Goal: Information Seeking & Learning: Learn about a topic

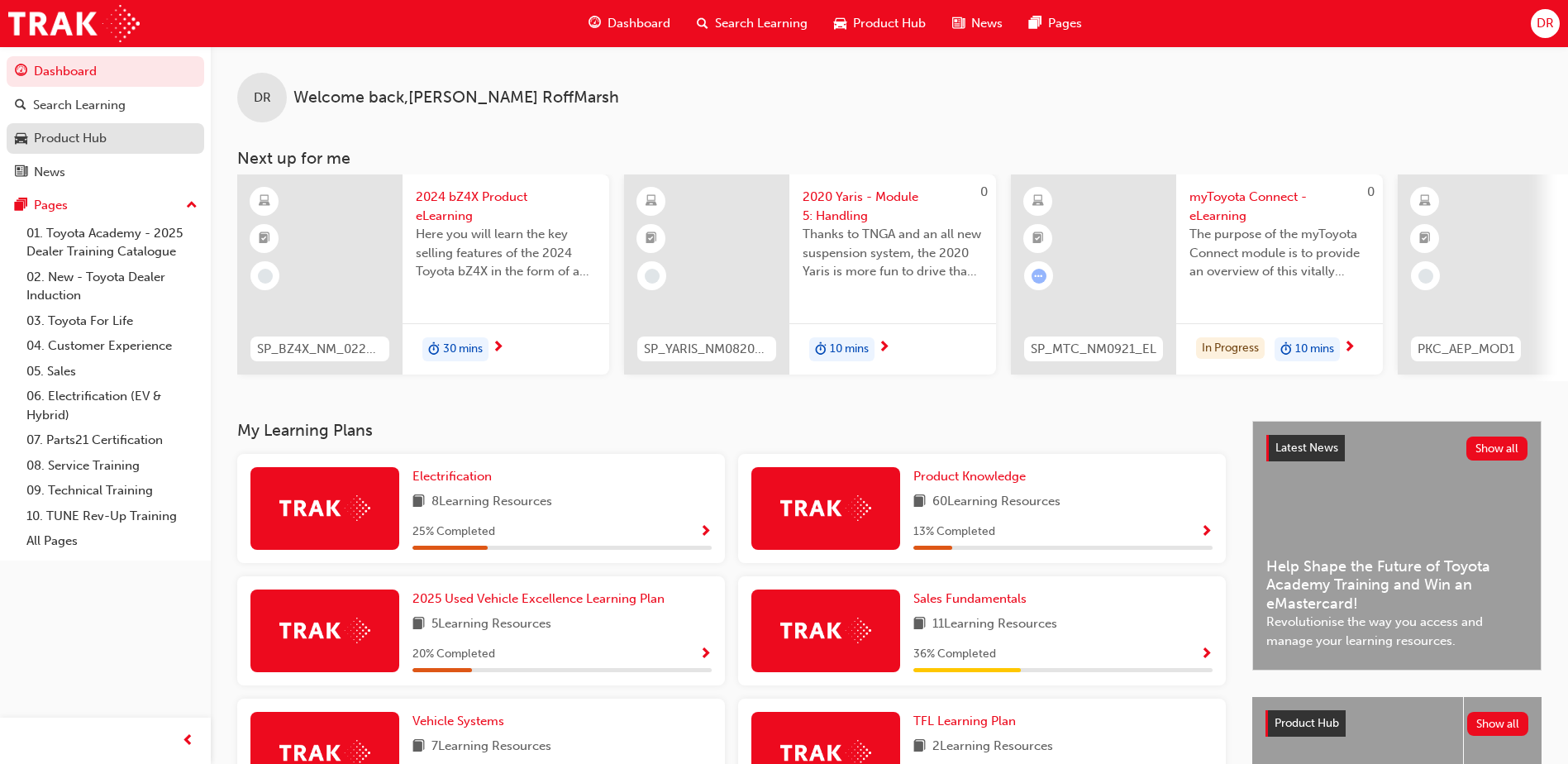
click at [64, 136] on div "Product Hub" at bounding box center [71, 138] width 73 height 19
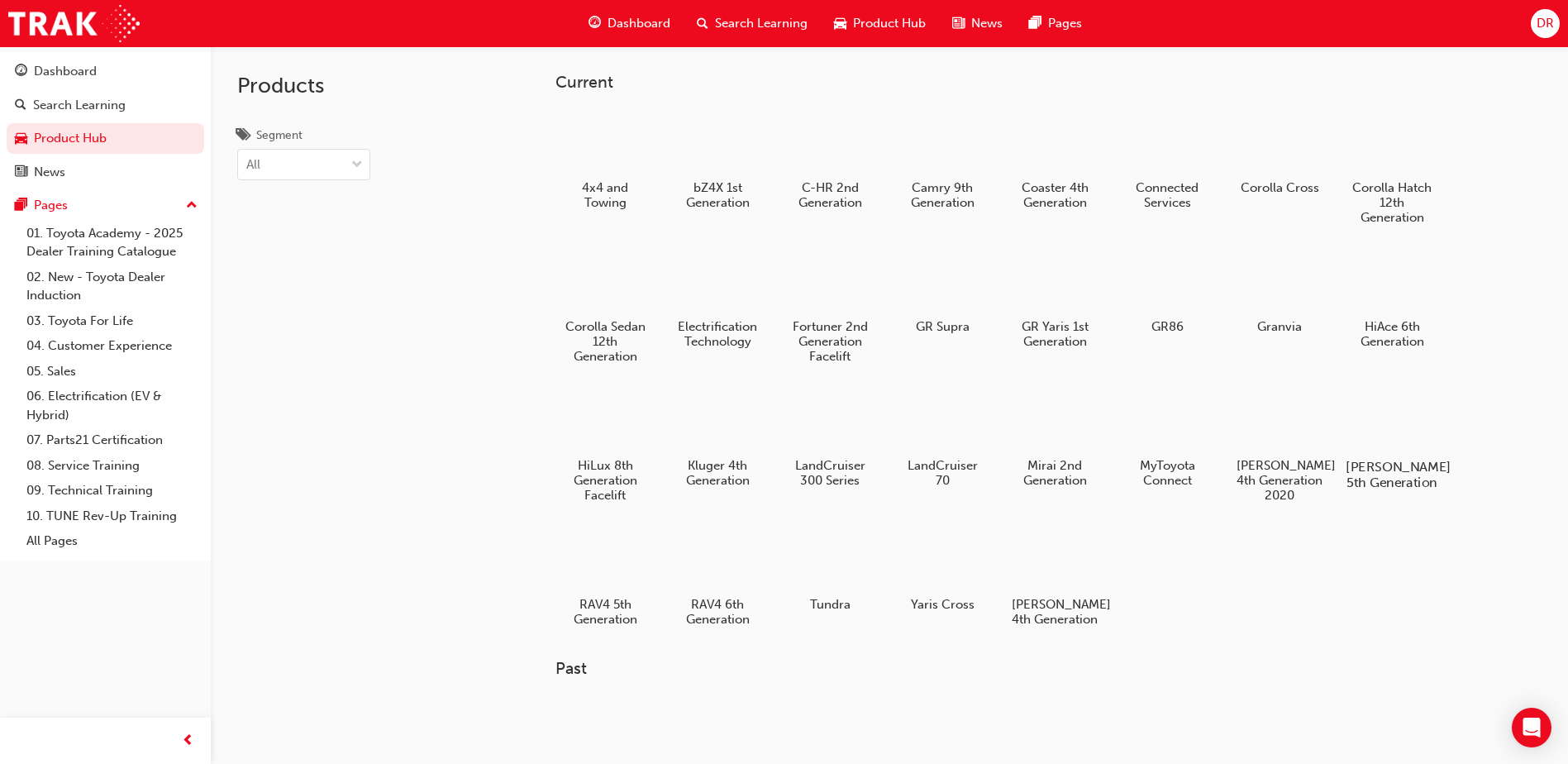
click at [1387, 471] on h5 "[PERSON_NAME] 5th Generation" at bounding box center [1392, 475] width 91 height 32
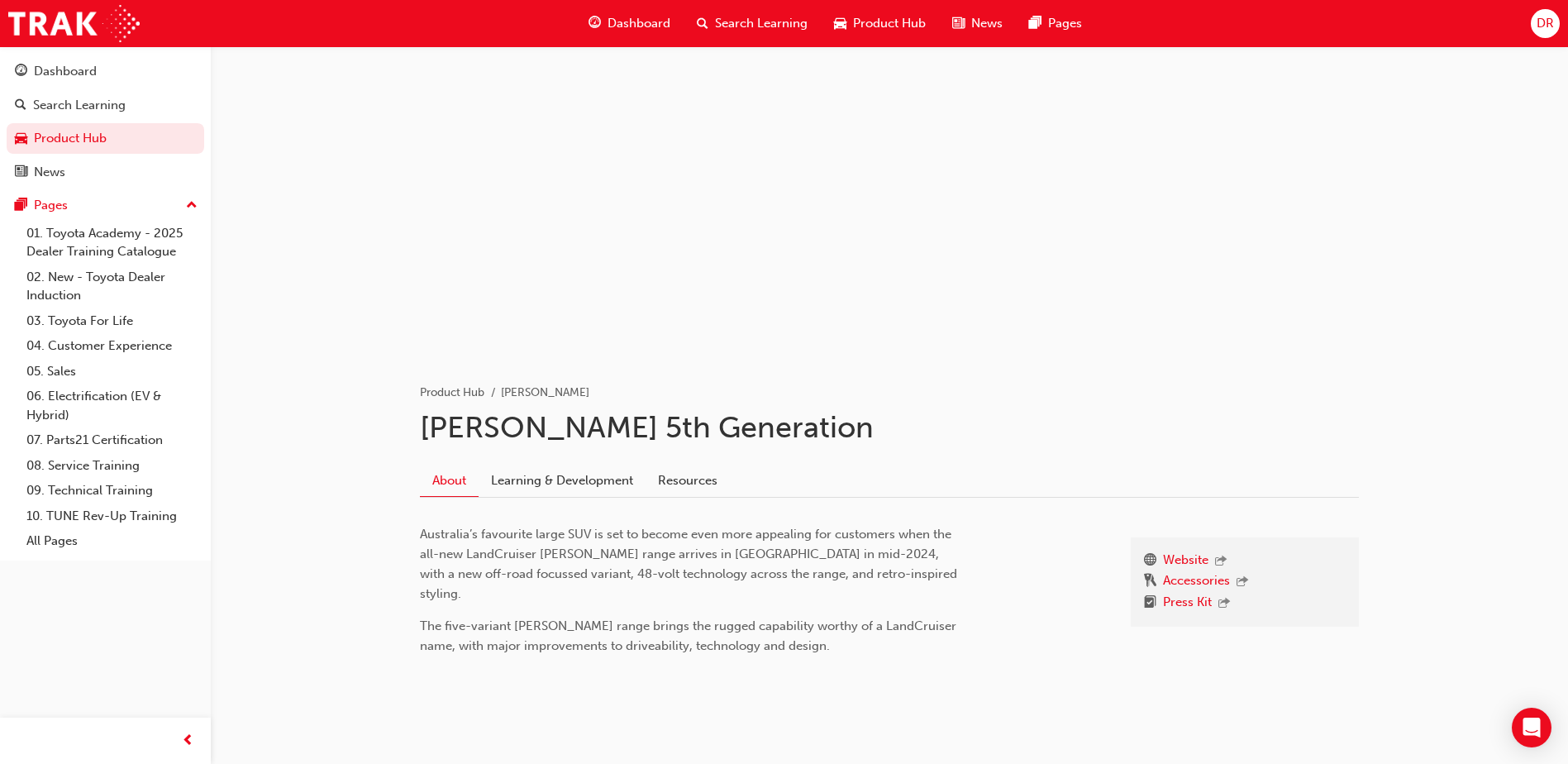
scroll to position [31, 0]
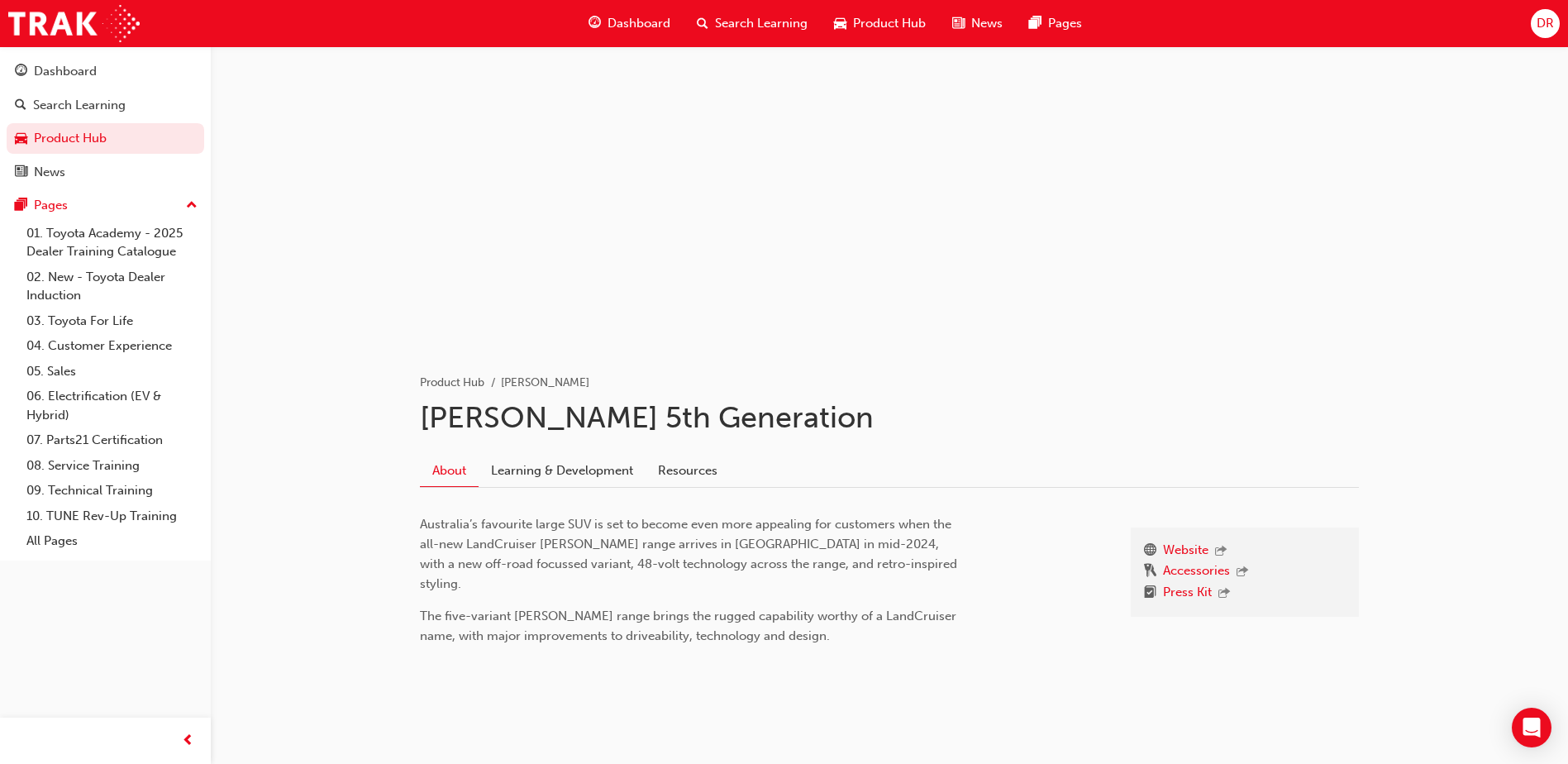
click at [446, 475] on link "About" at bounding box center [449, 471] width 59 height 32
click at [450, 470] on link "About" at bounding box center [449, 471] width 59 height 32
click at [564, 466] on link "Learning & Development" at bounding box center [562, 471] width 167 height 32
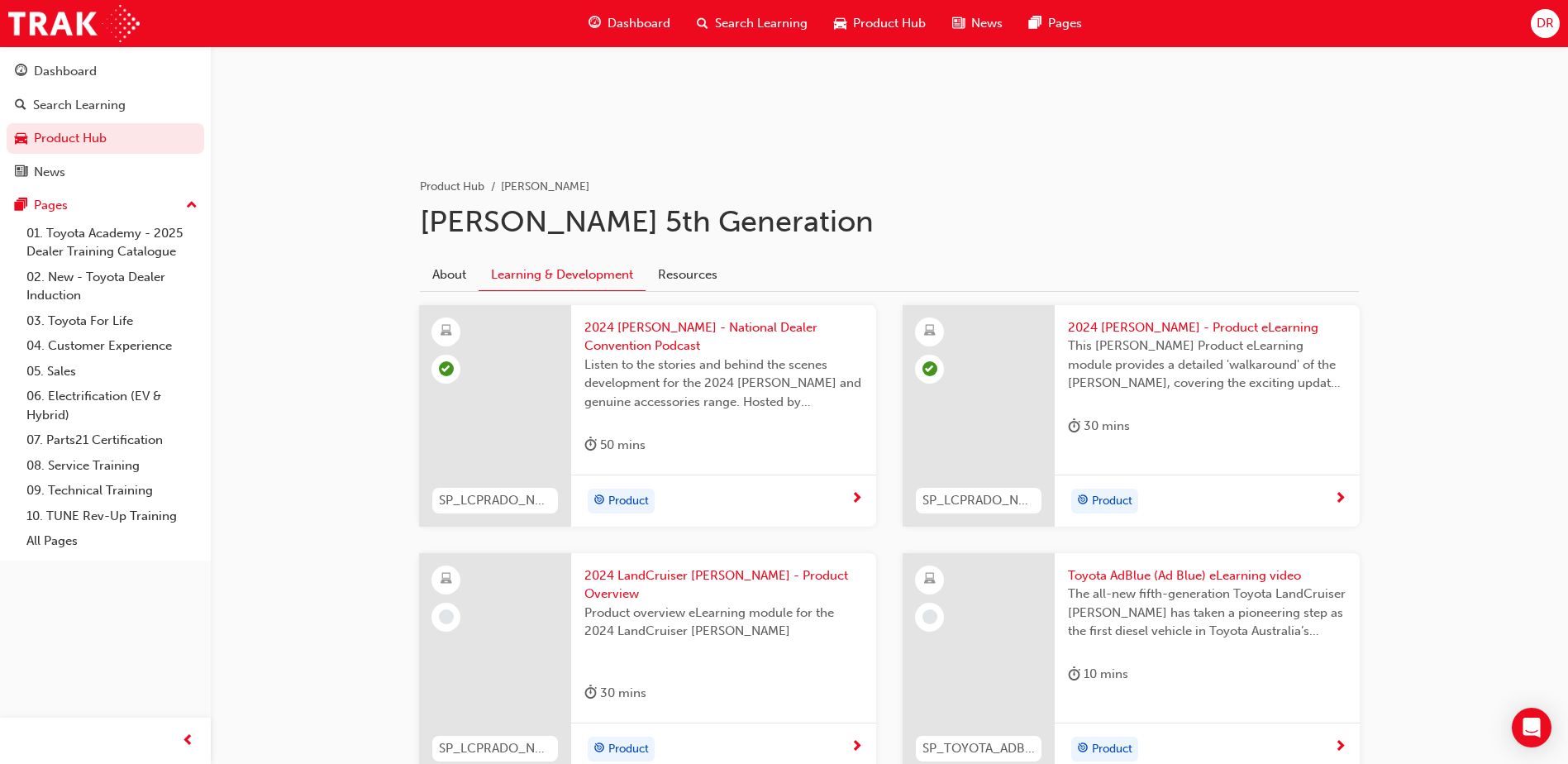
scroll to position [248, 0]
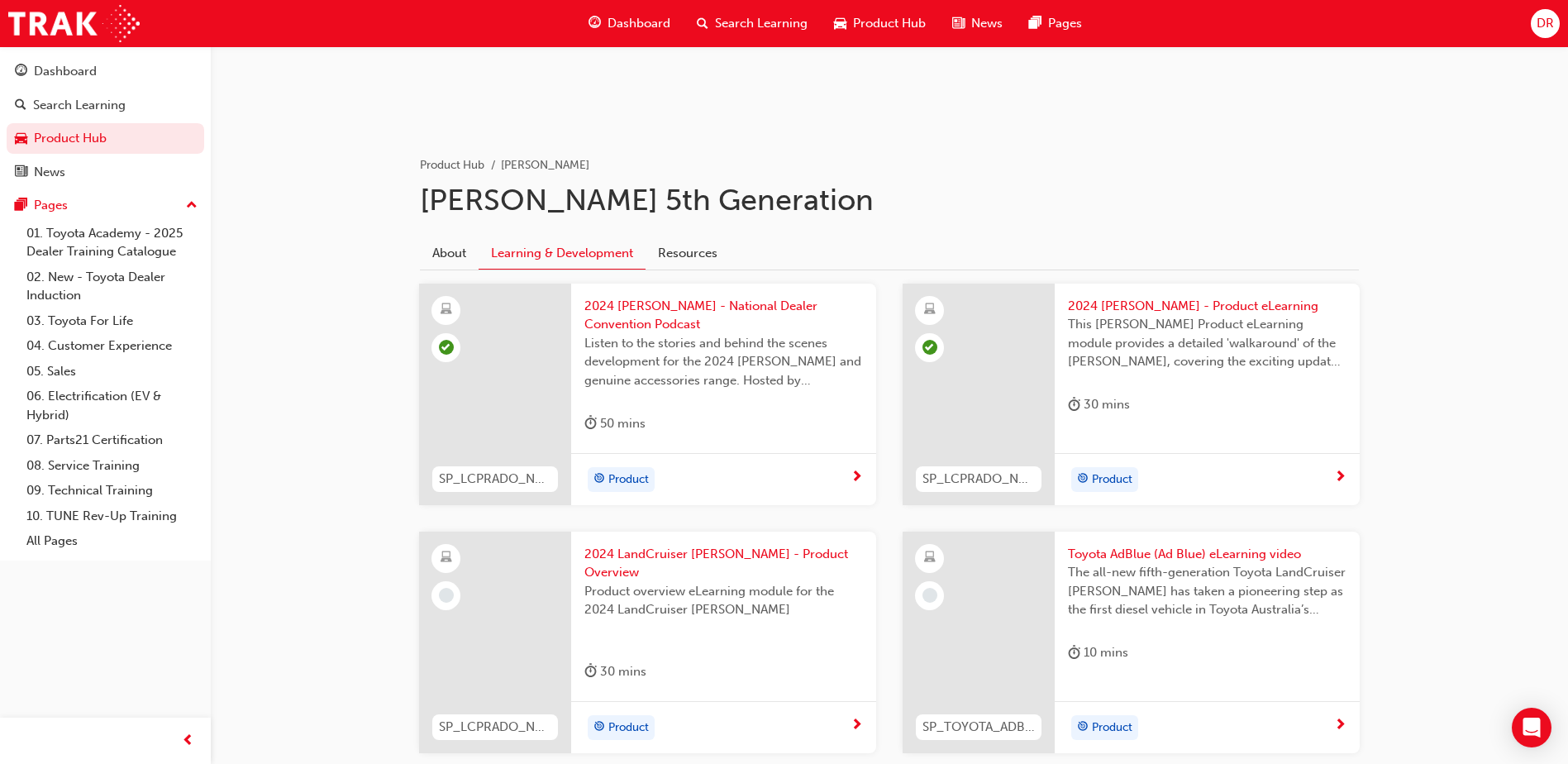
click at [1172, 307] on span "2024 [PERSON_NAME] - Product eLearning" at bounding box center [1207, 306] width 278 height 19
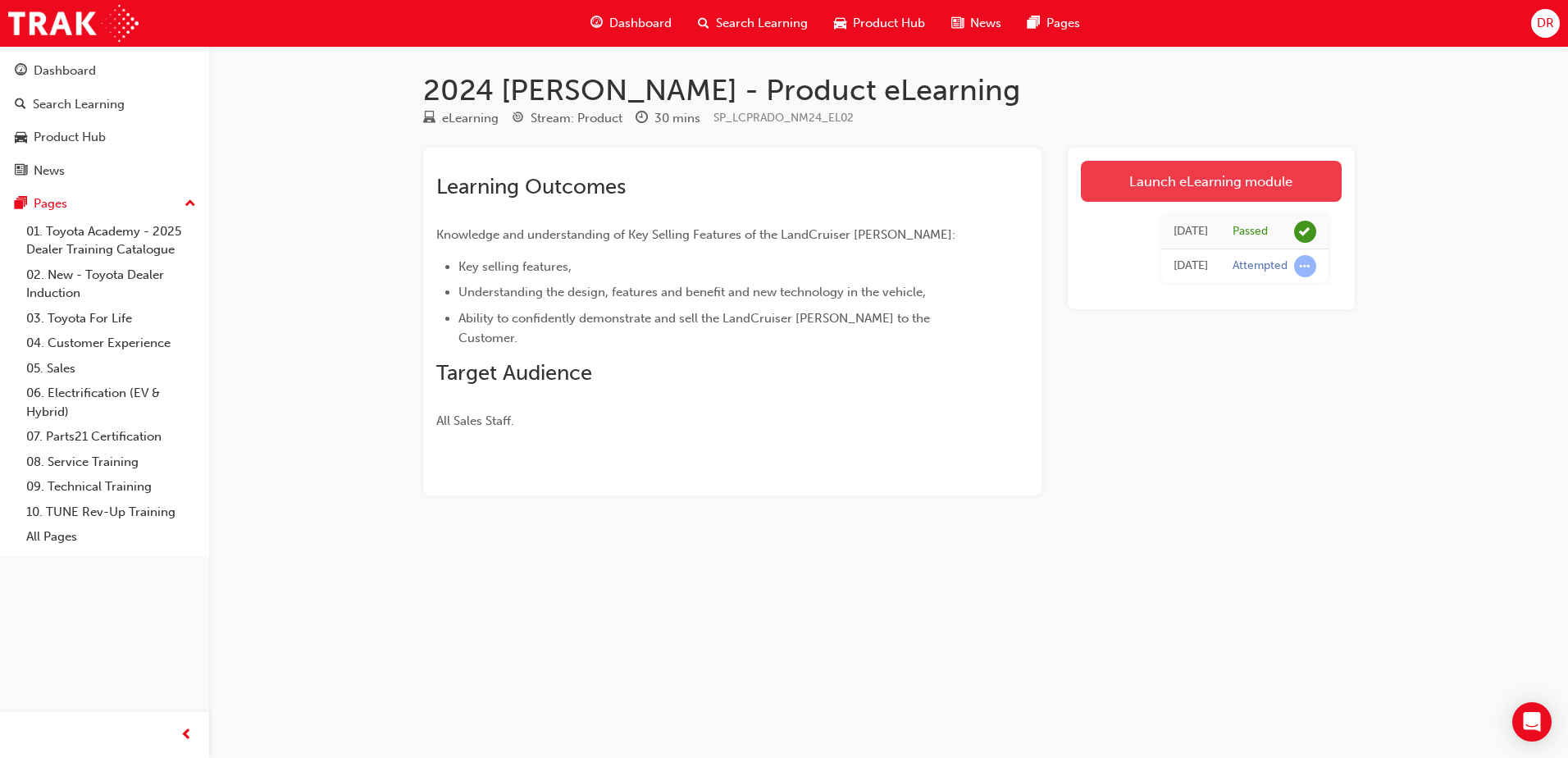
click at [1221, 185] on link "Launch eLearning module" at bounding box center [1211, 181] width 261 height 41
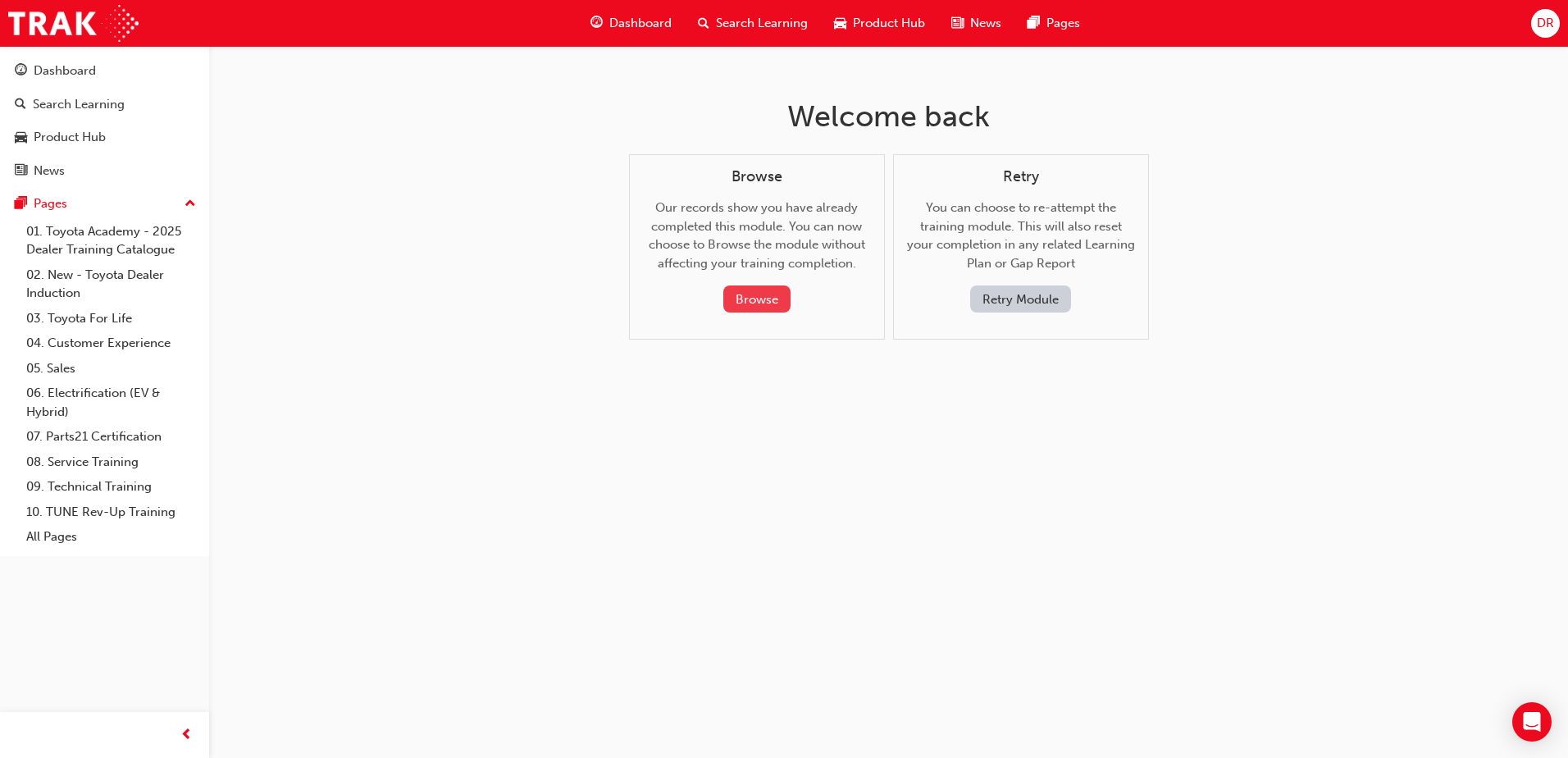
click at [764, 300] on button "Browse" at bounding box center [757, 299] width 68 height 27
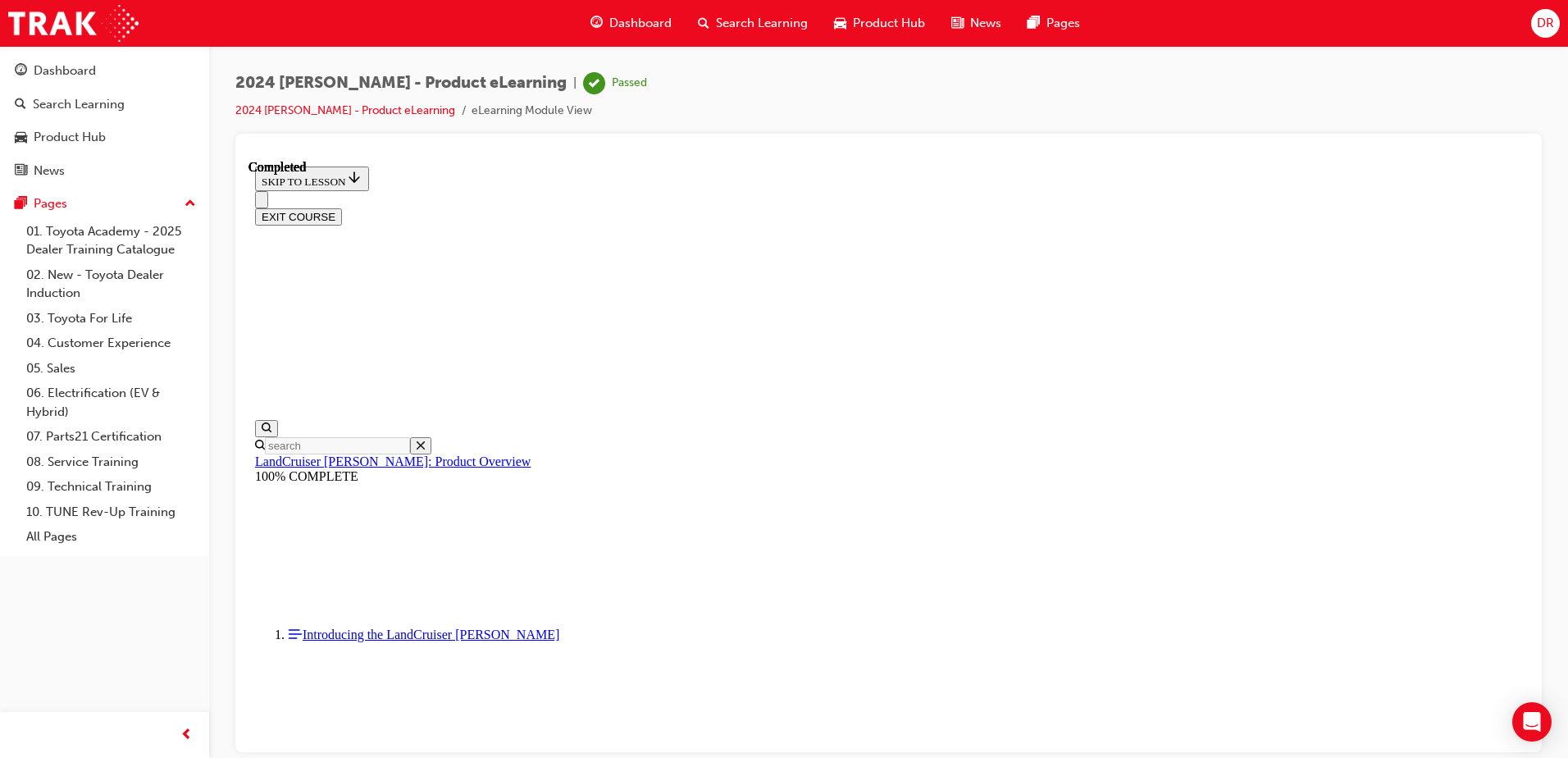
scroll to position [164, 0]
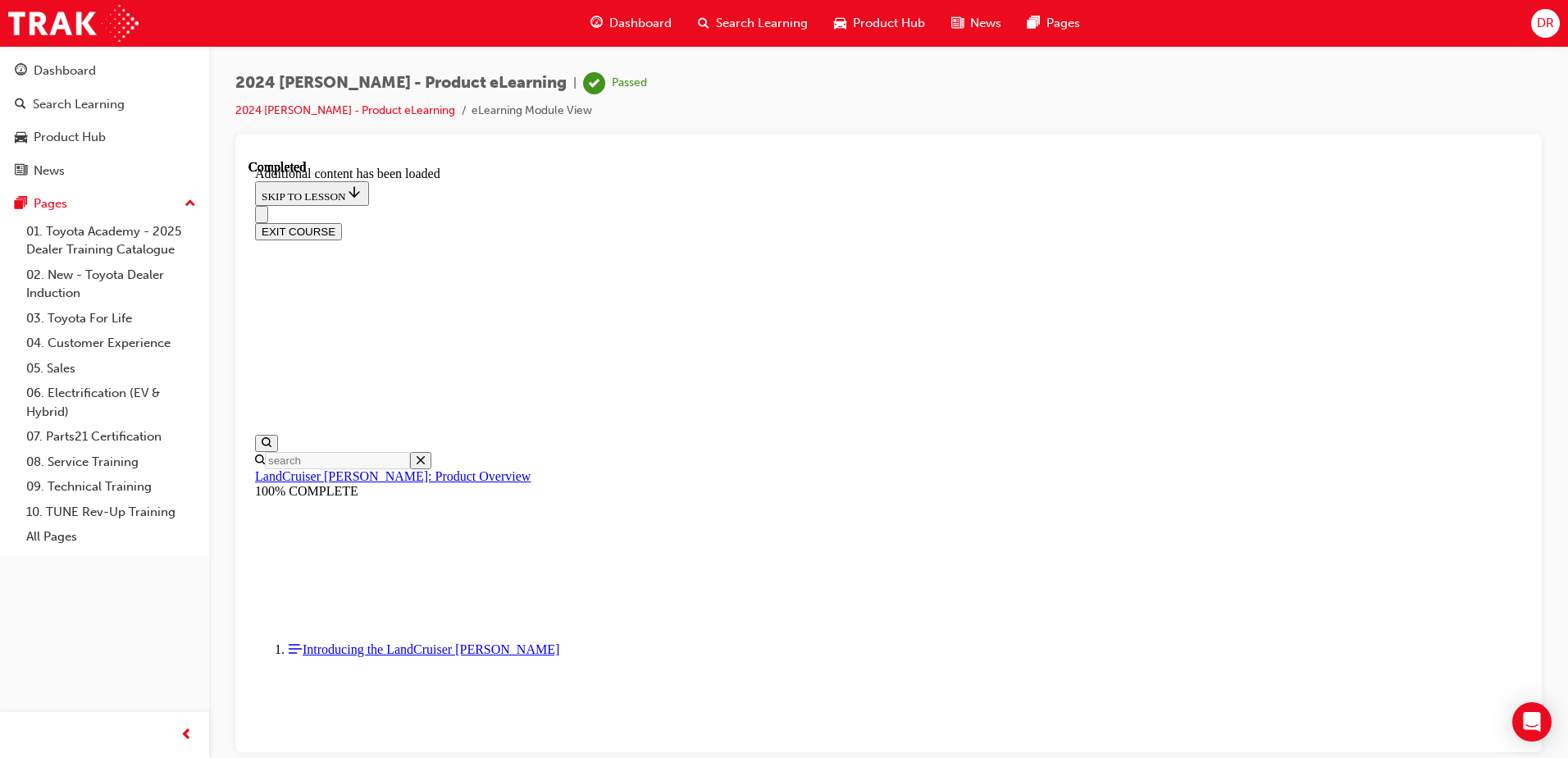
scroll to position [2873, 0]
radio input "true"
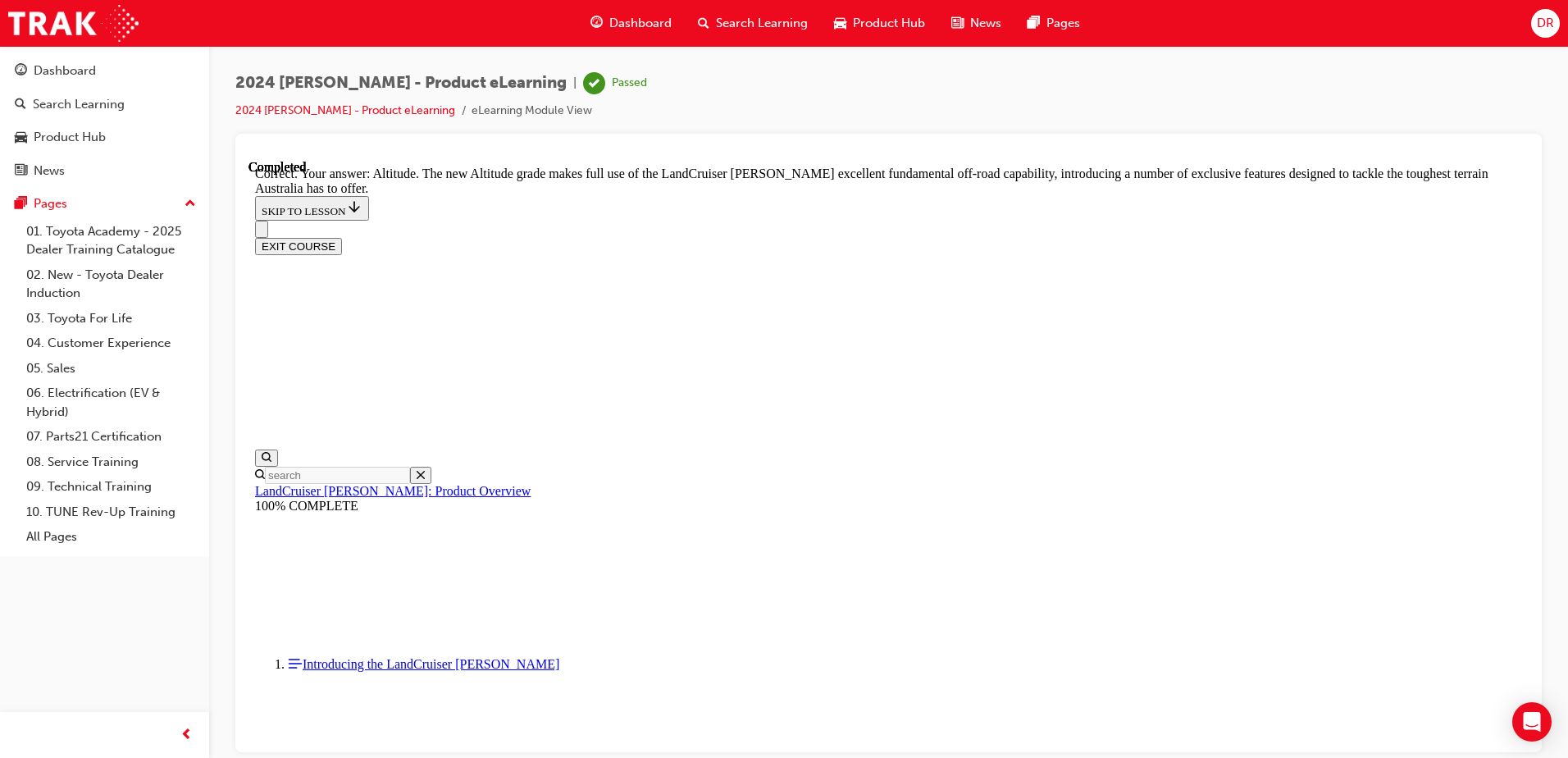
scroll to position [3776, 0]
checkbox input "true"
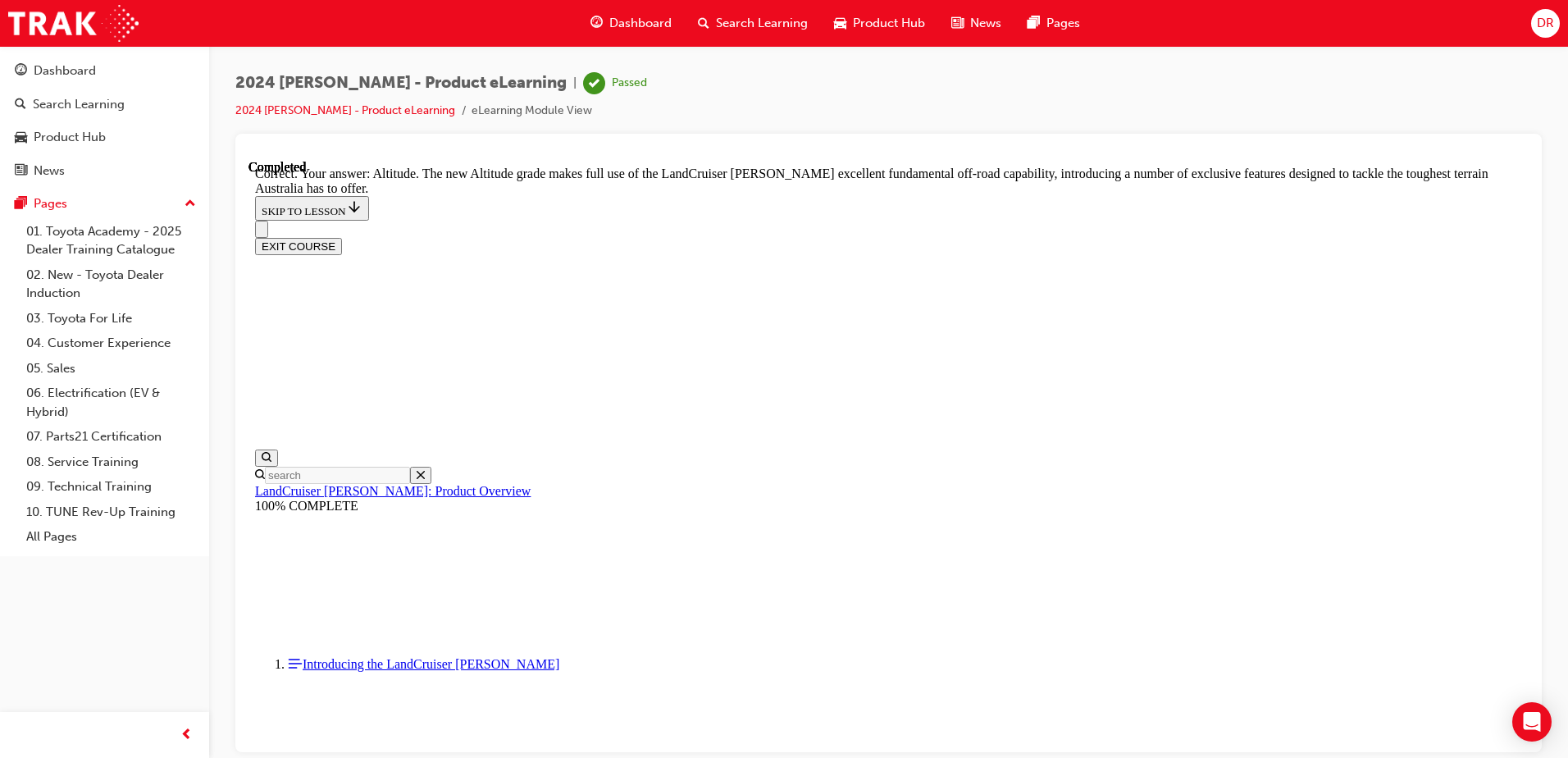
checkbox input "true"
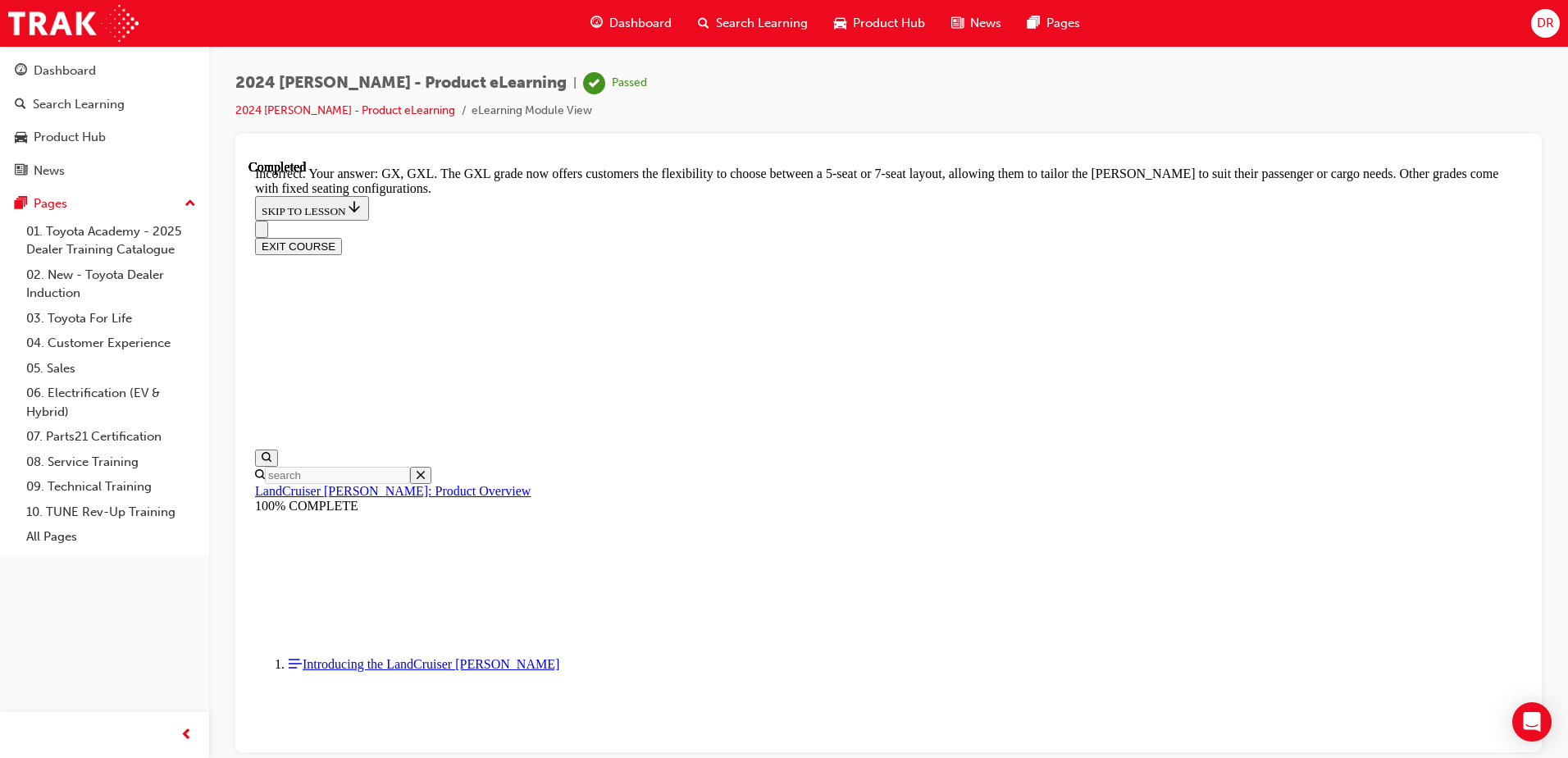
checkbox input "false"
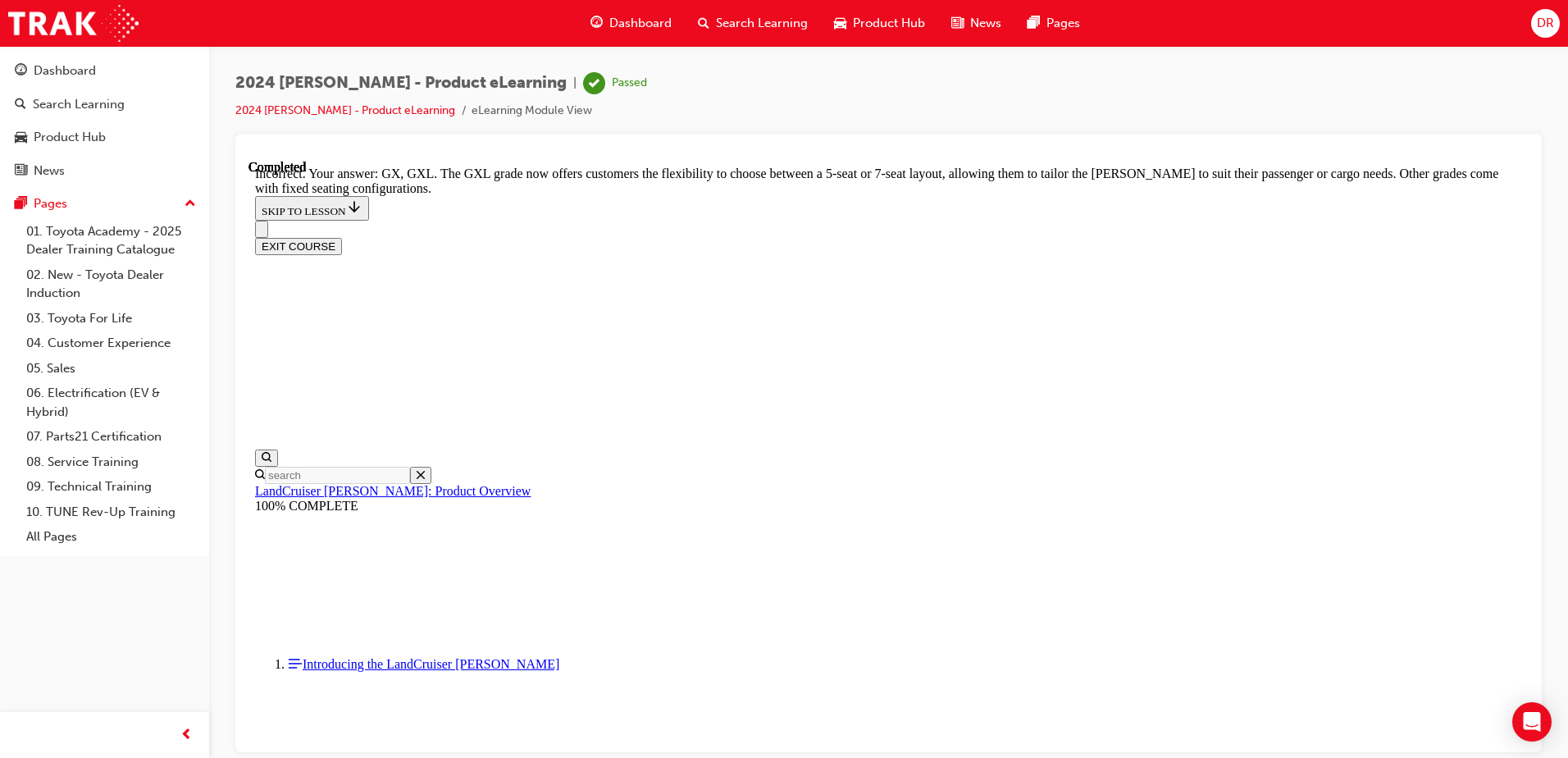
checkbox input "true"
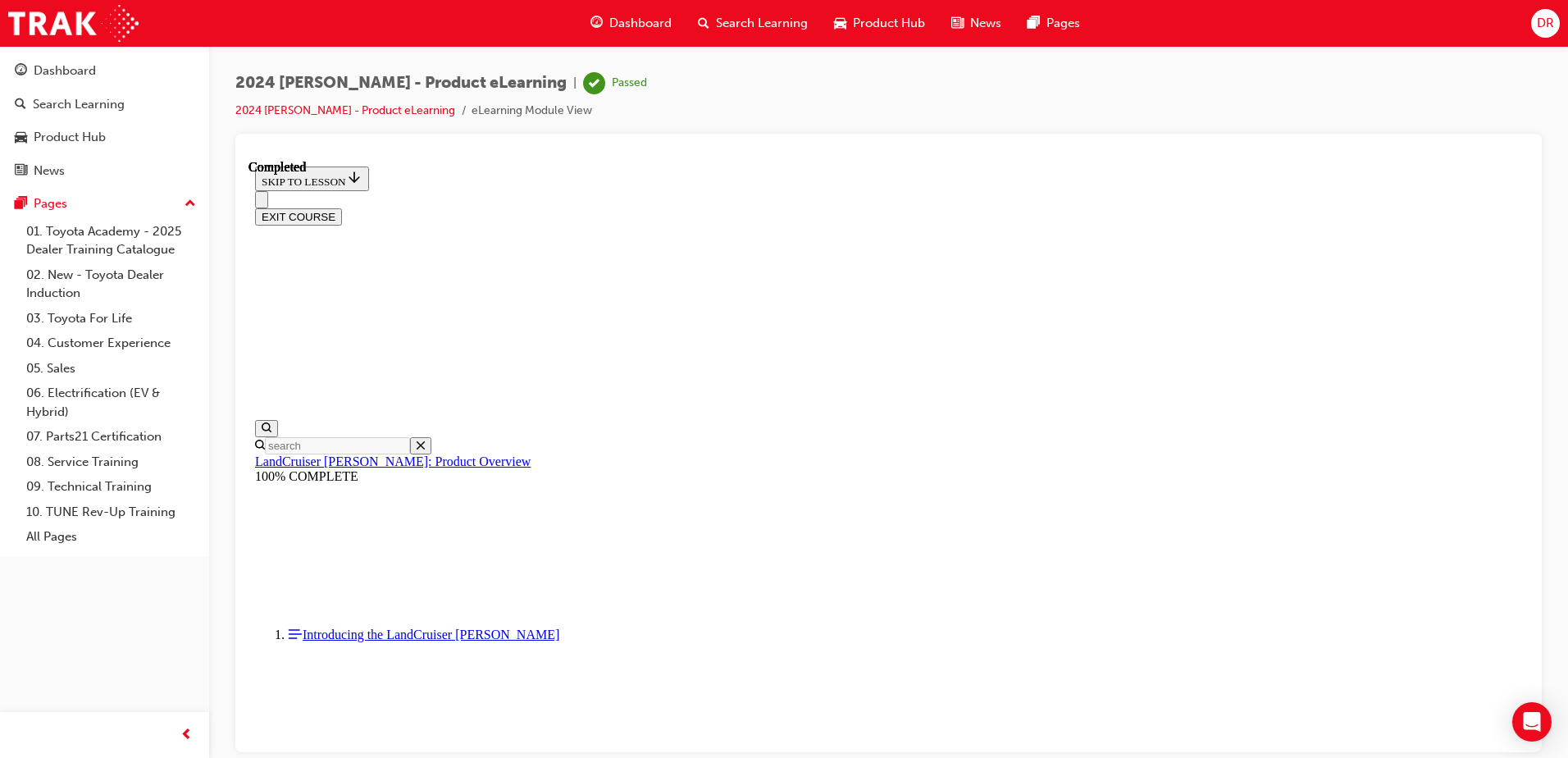
scroll to position [4022, 0]
radio input "true"
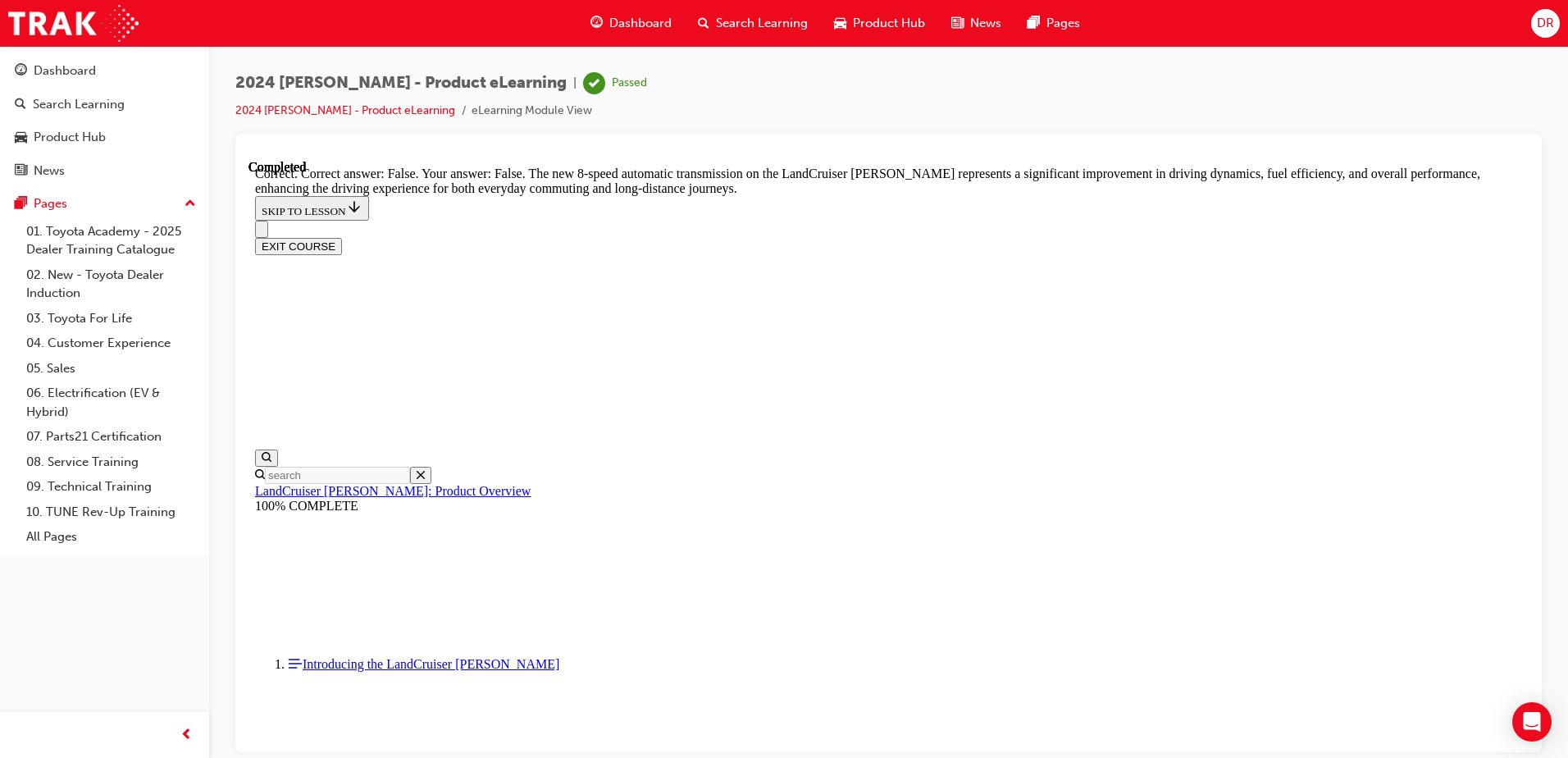
scroll to position [4842, 0]
drag, startPoint x: 761, startPoint y: 509, endPoint x: 885, endPoint y: 571, distance: 138.6
radio input "true"
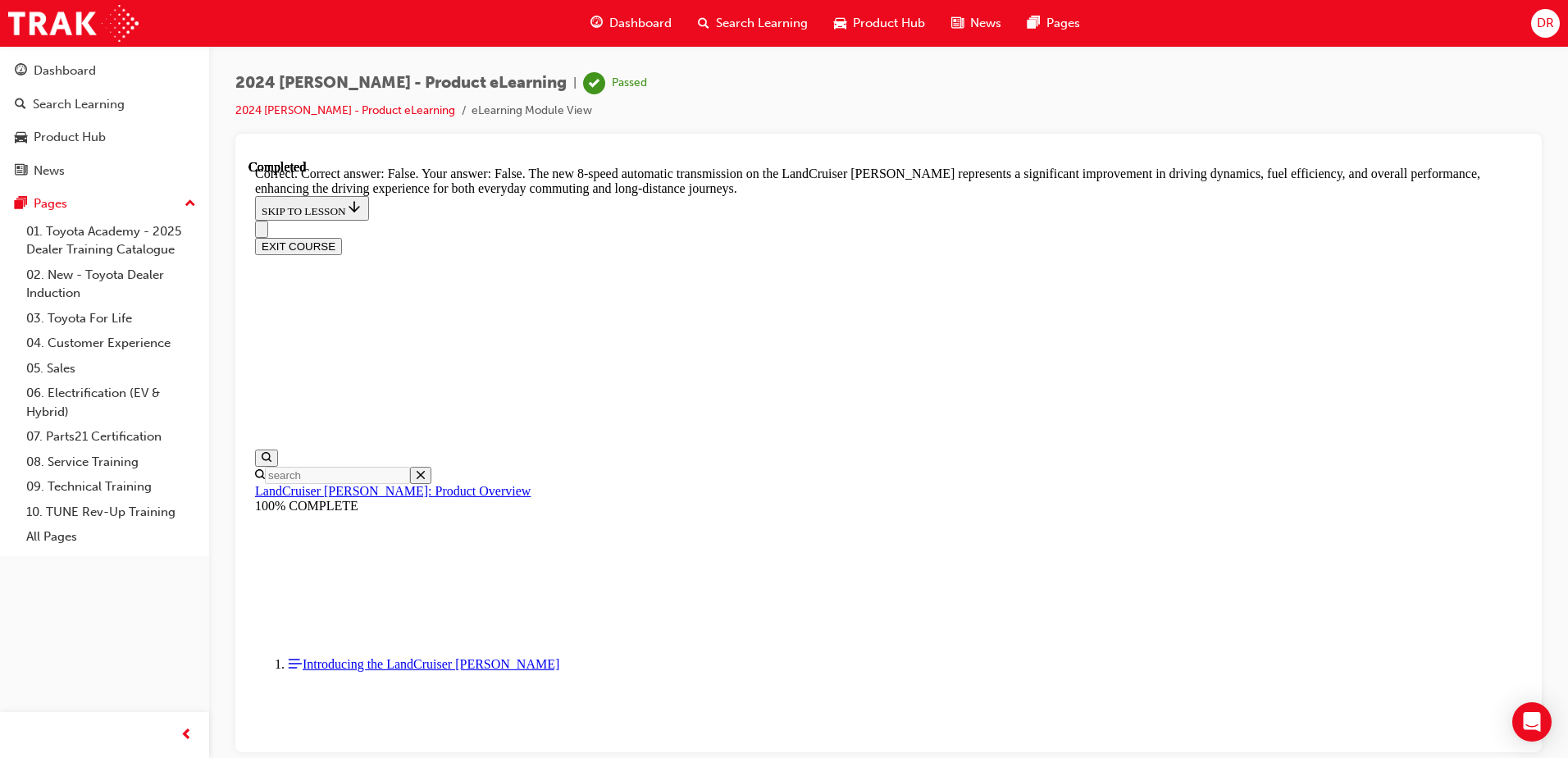
radio input "true"
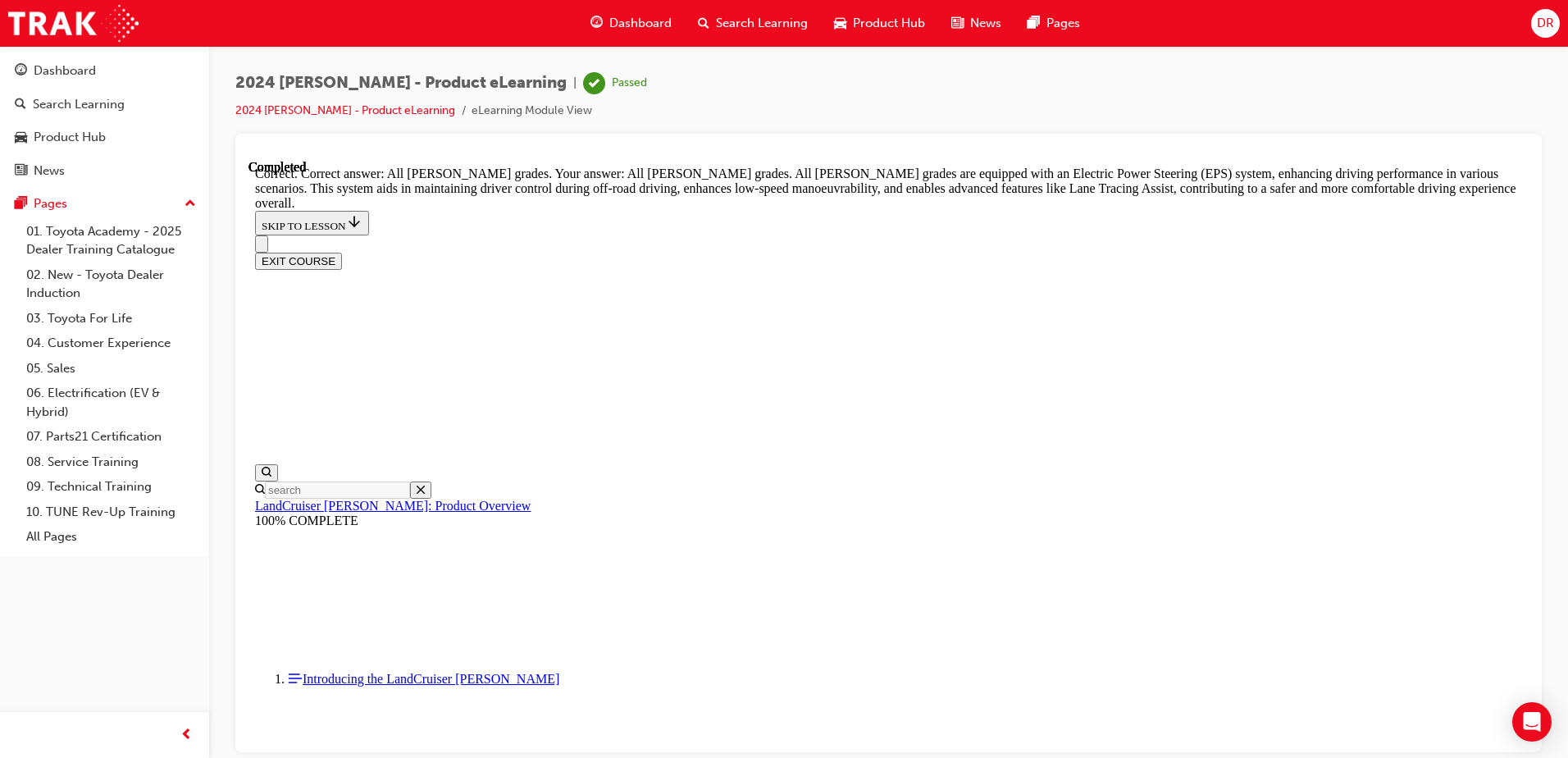
scroll to position [6044, 0]
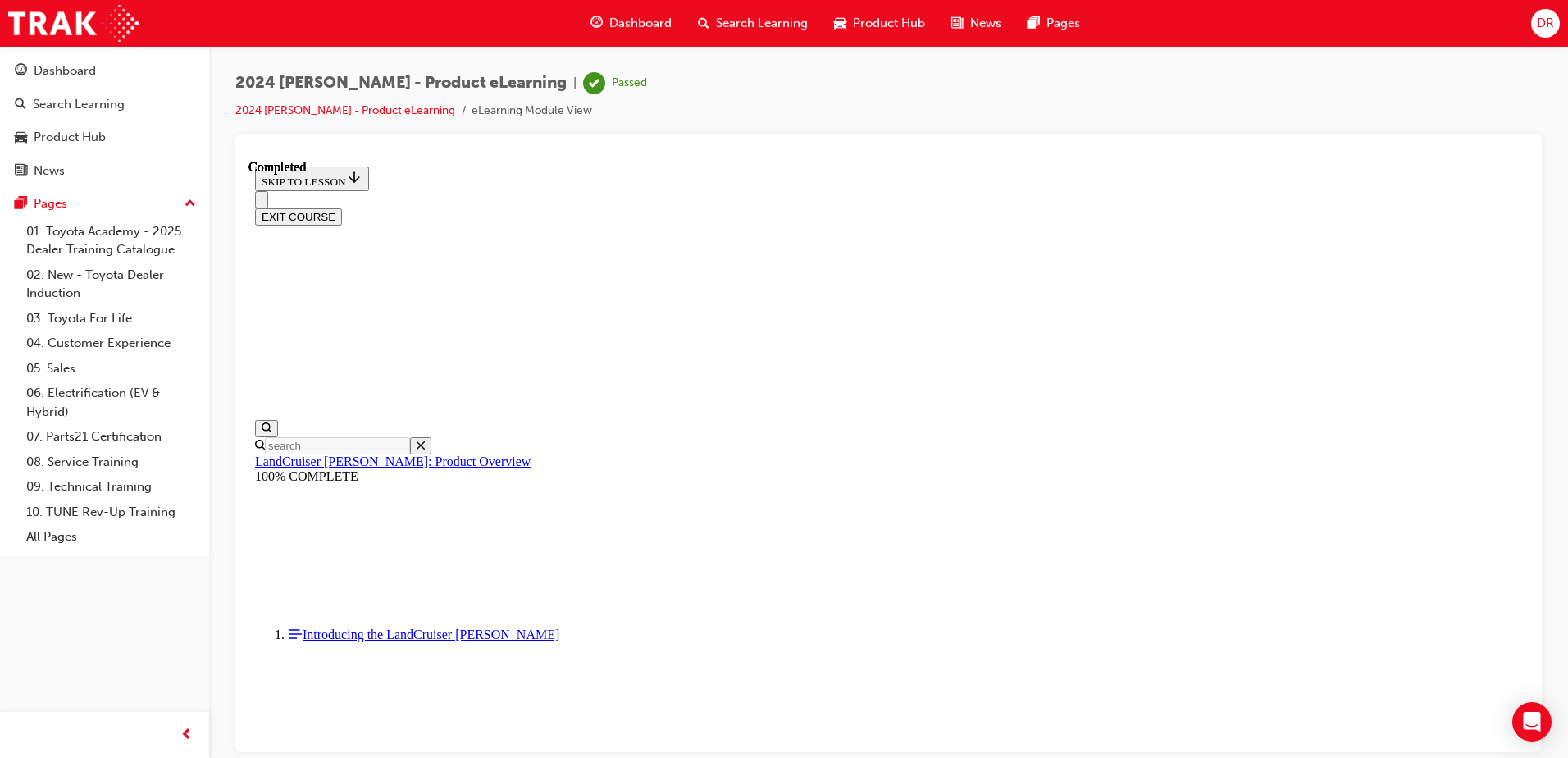
scroll to position [5826, 0]
checkbox input "true"
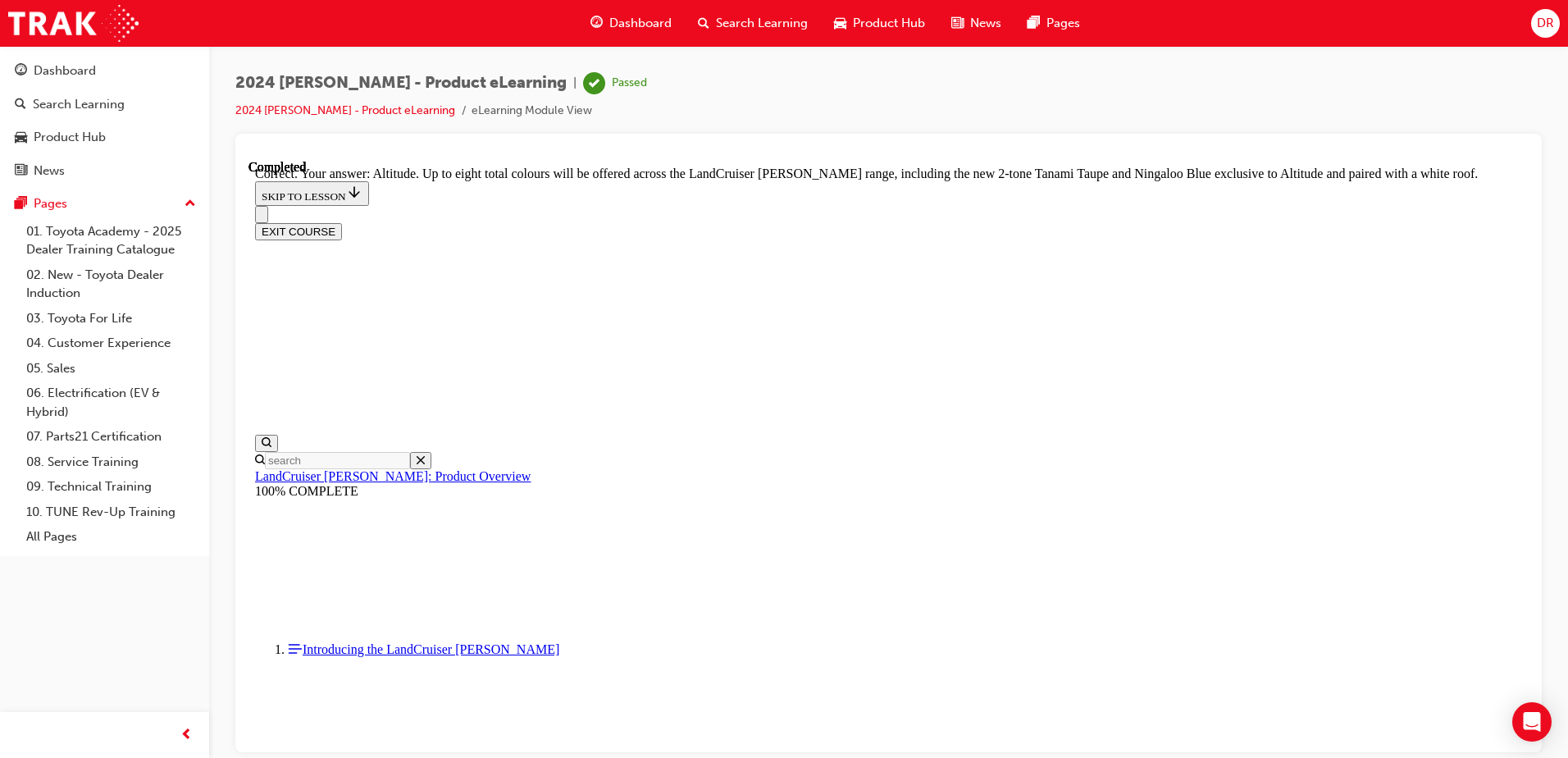
scroll to position [6647, 0]
checkbox input "true"
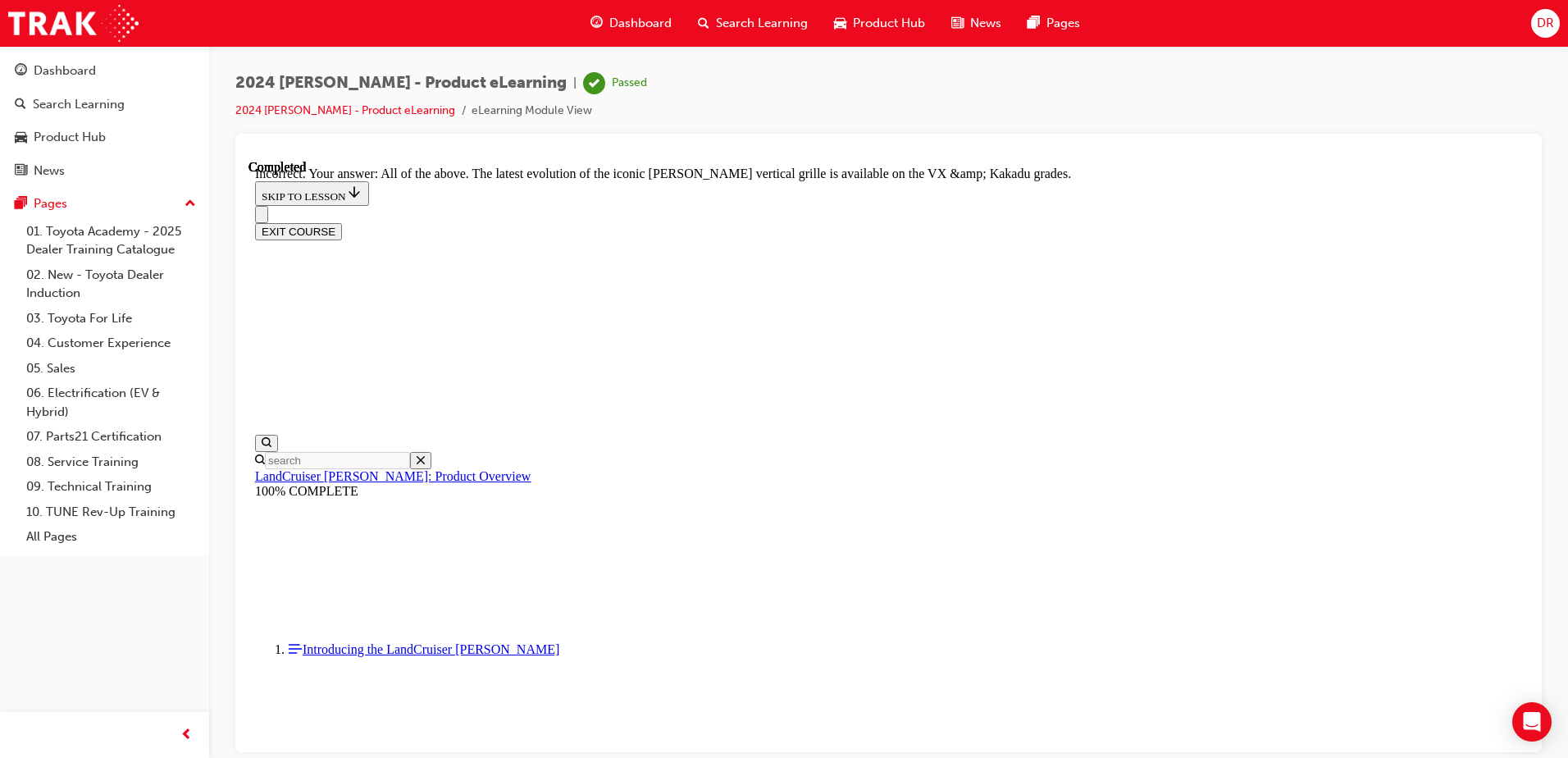
checkbox input "true"
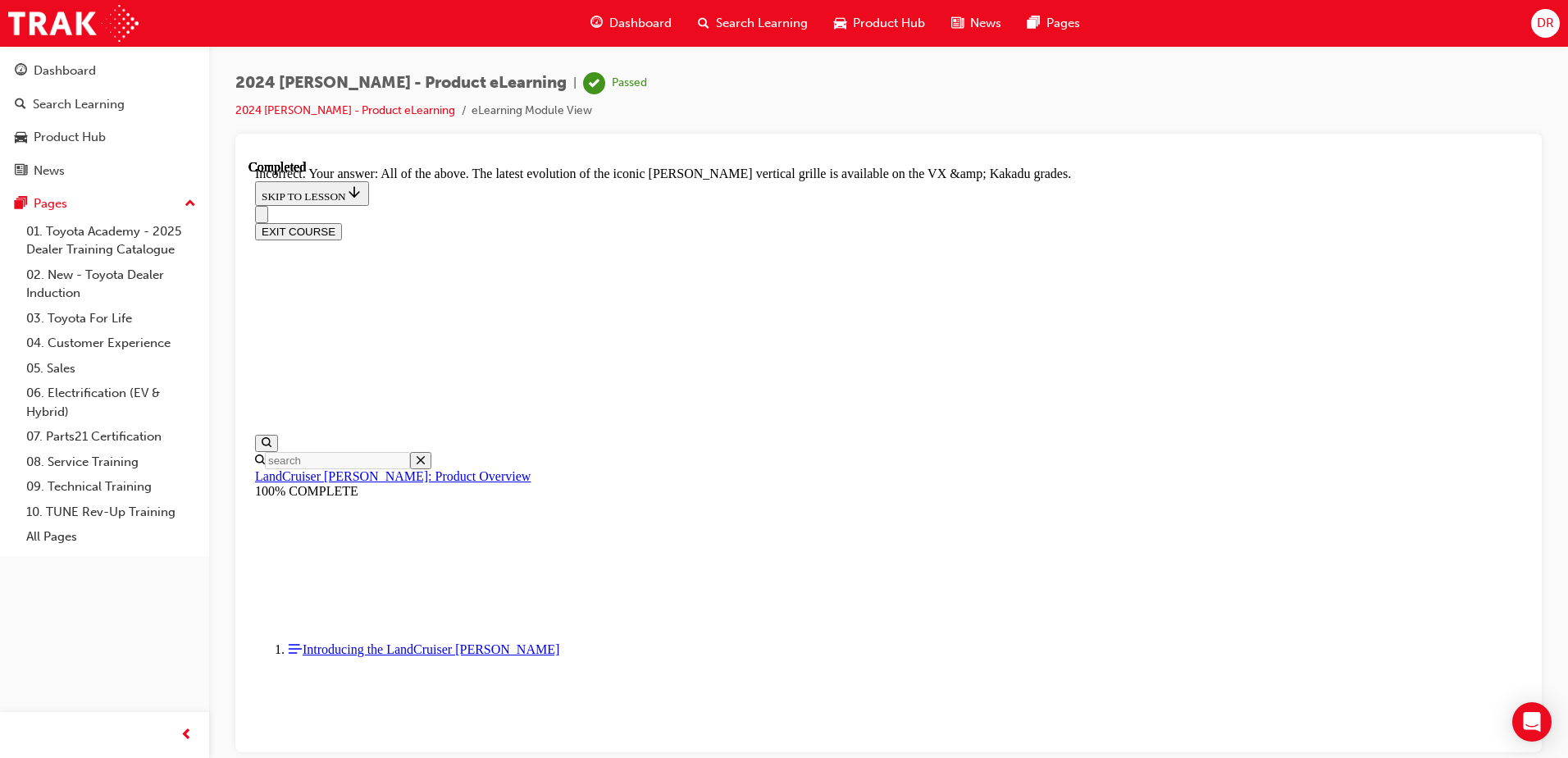
scroll to position [6861, 0]
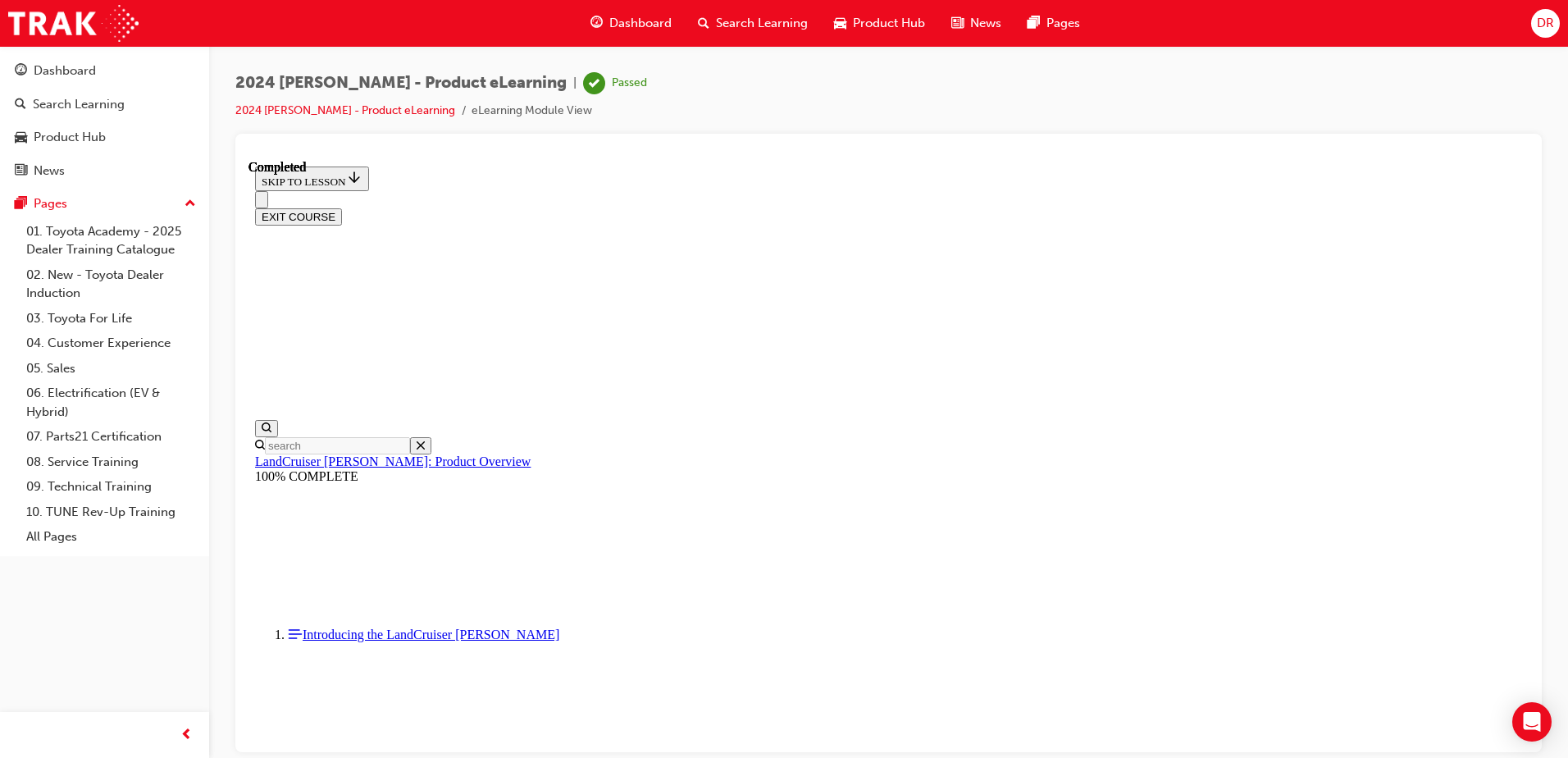
scroll to position [4186, 0]
radio input "true"
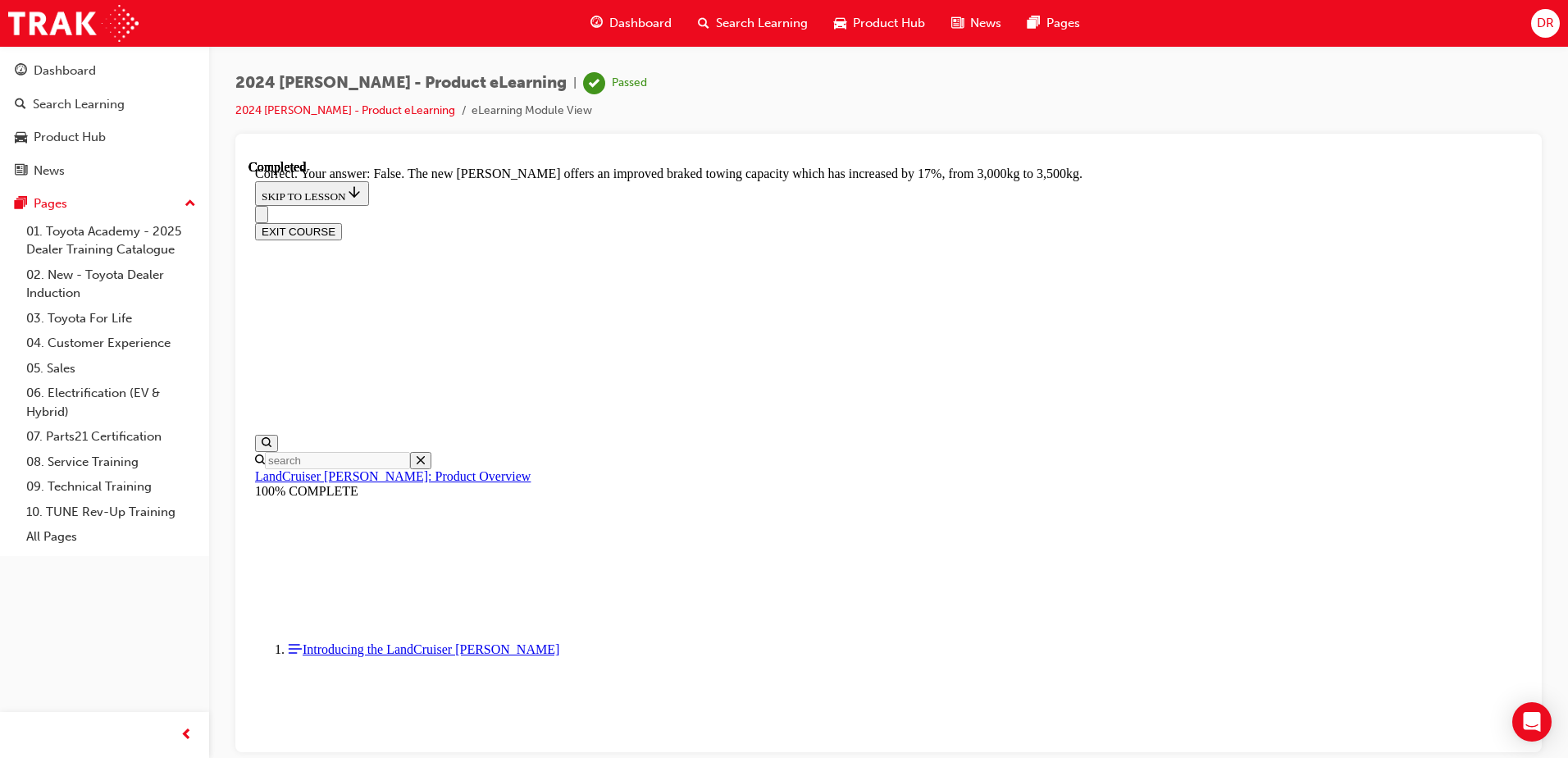
scroll to position [4924, 0]
drag, startPoint x: 758, startPoint y: 533, endPoint x: 837, endPoint y: 548, distance: 80.4
radio input "true"
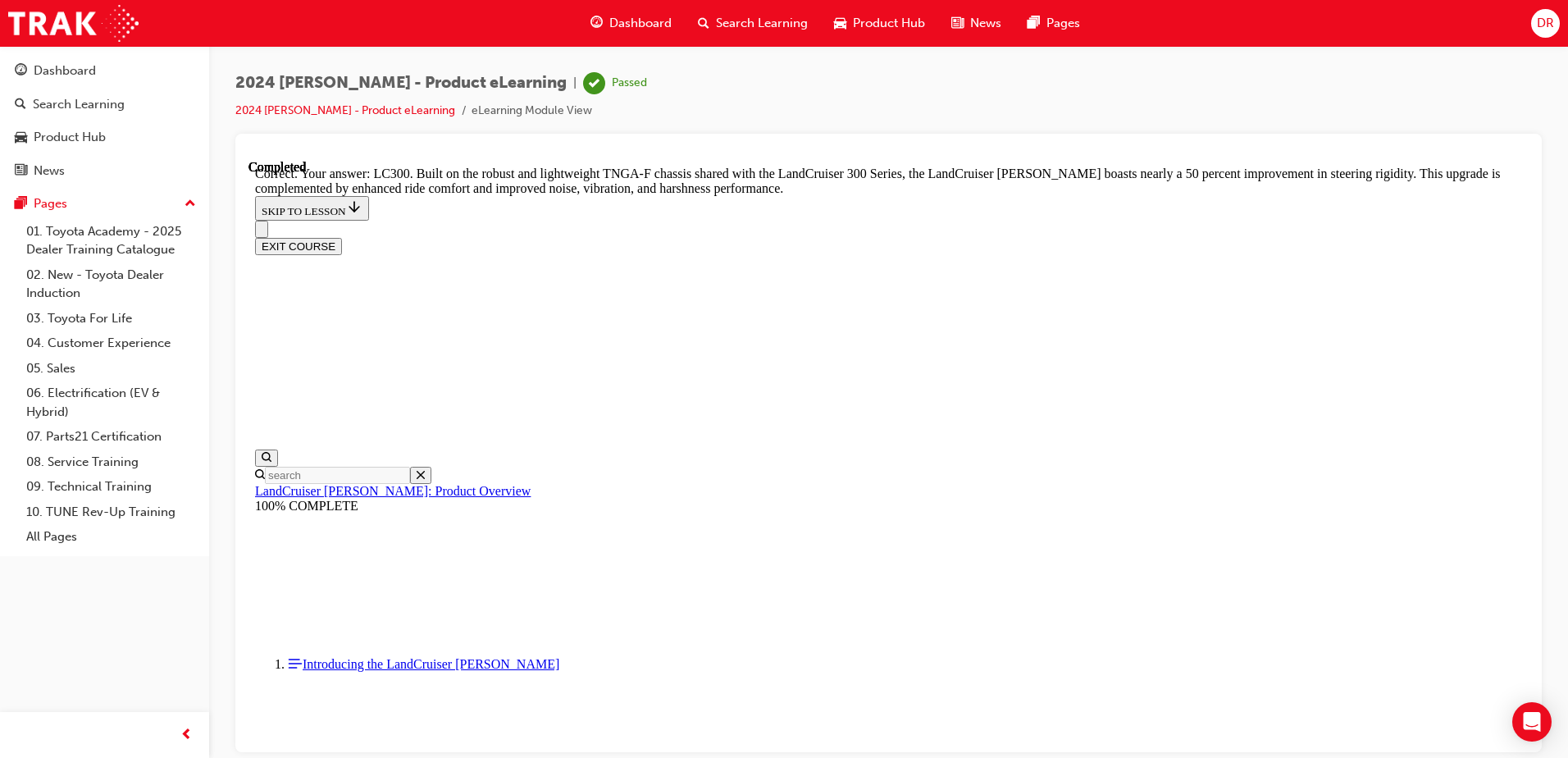
scroll to position [5273, 0]
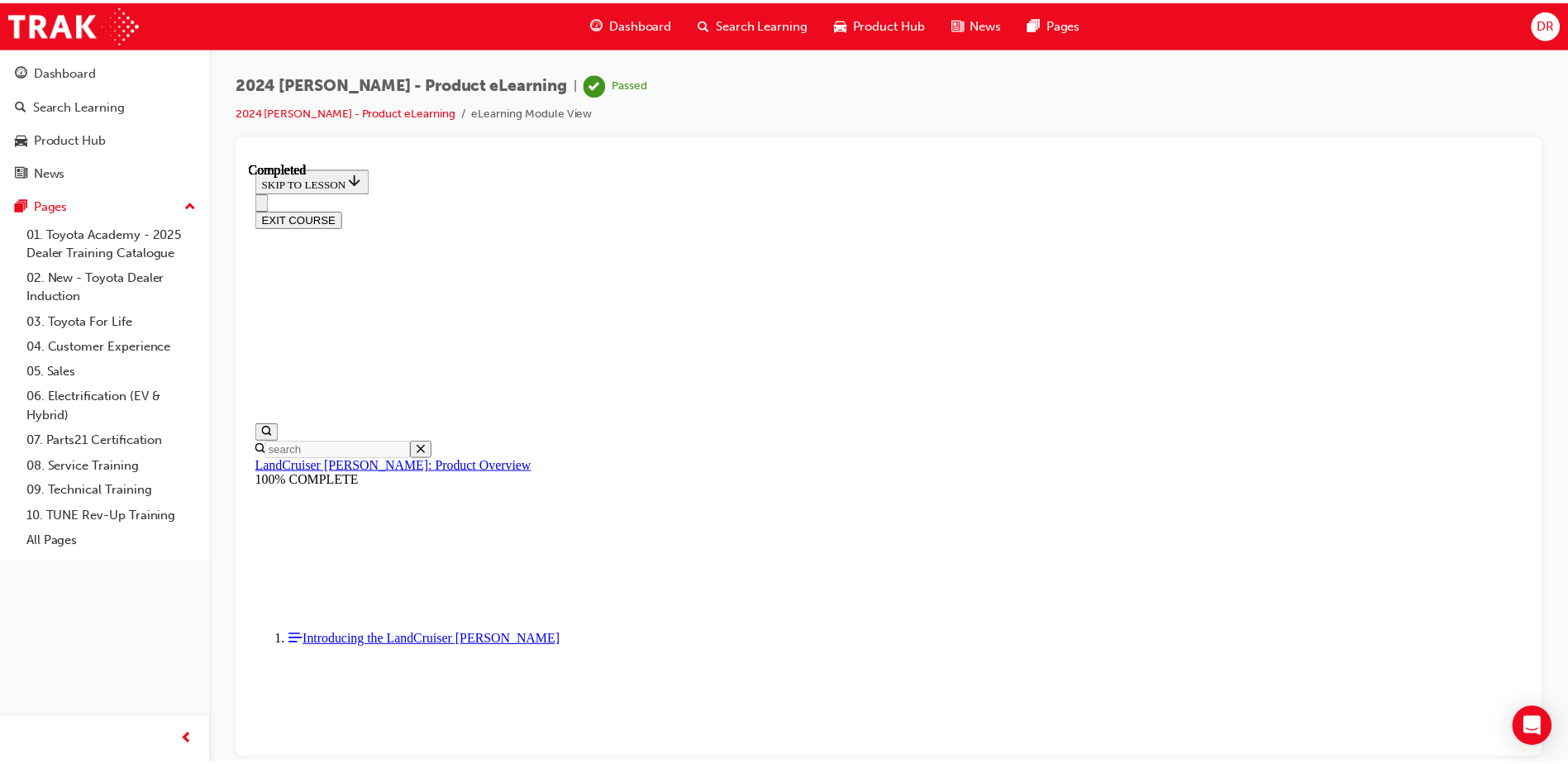
scroll to position [1407, 0]
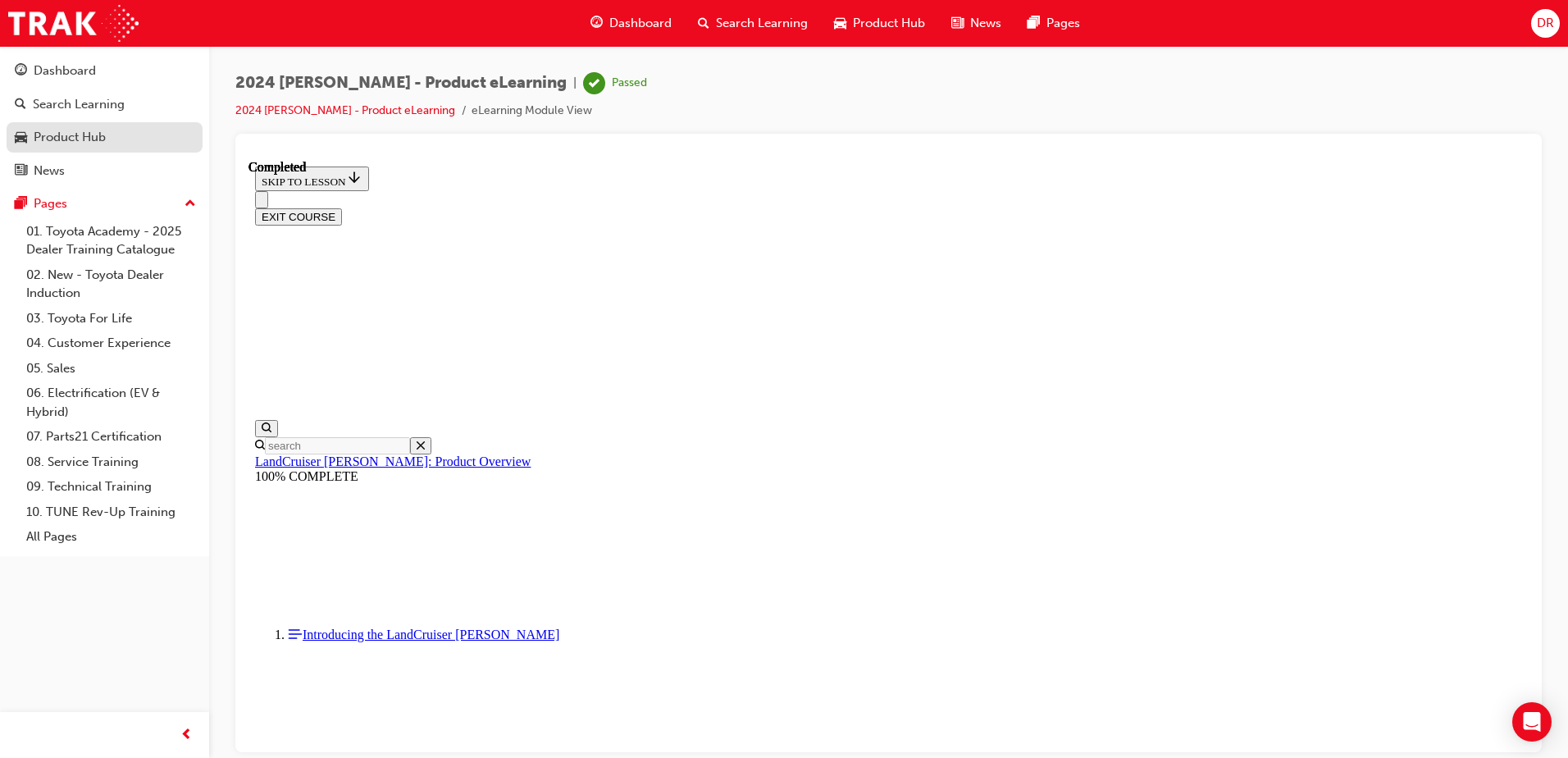
click at [75, 133] on div "Product Hub" at bounding box center [70, 137] width 73 height 19
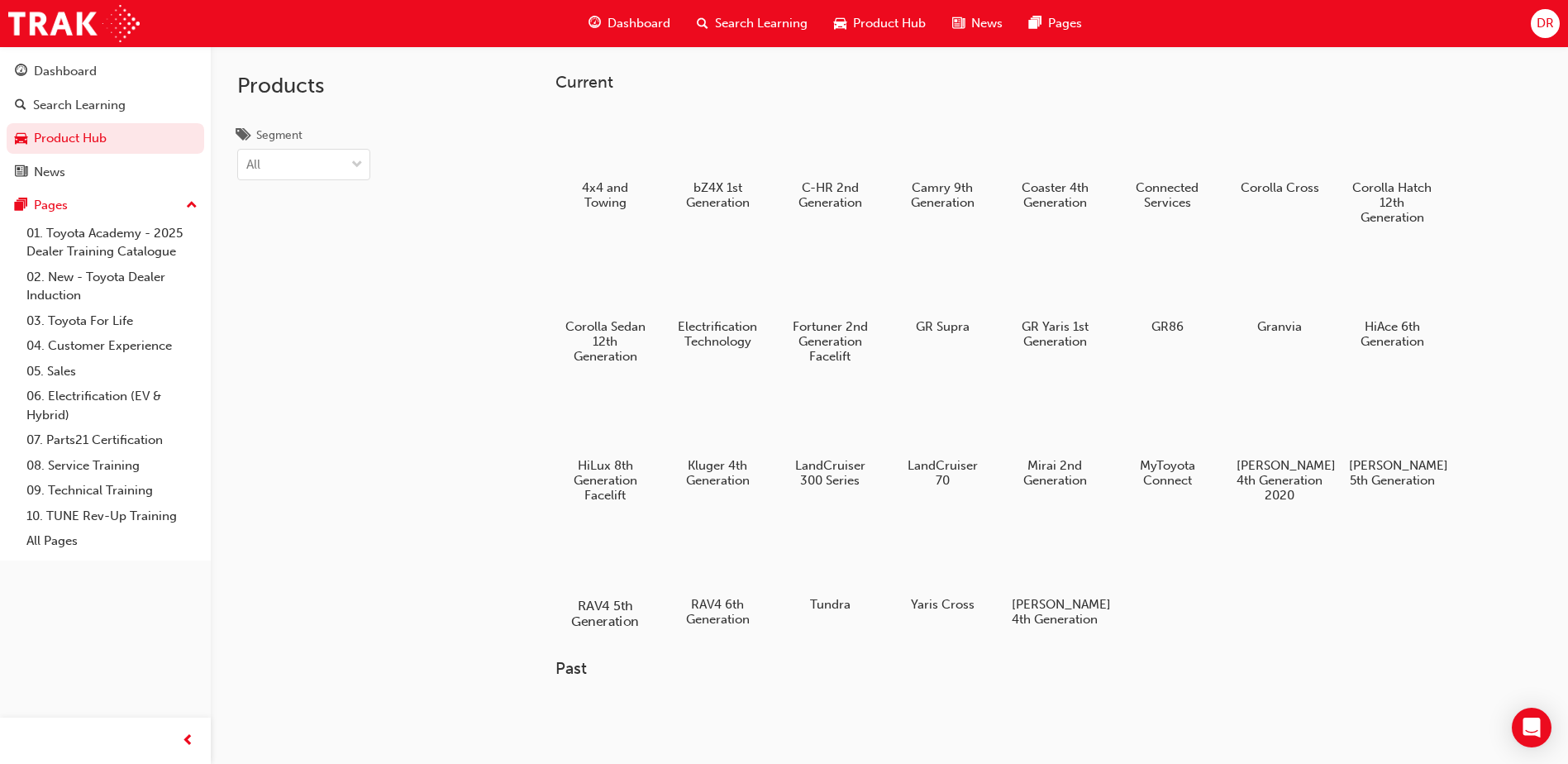
click at [600, 559] on div at bounding box center [605, 559] width 91 height 67
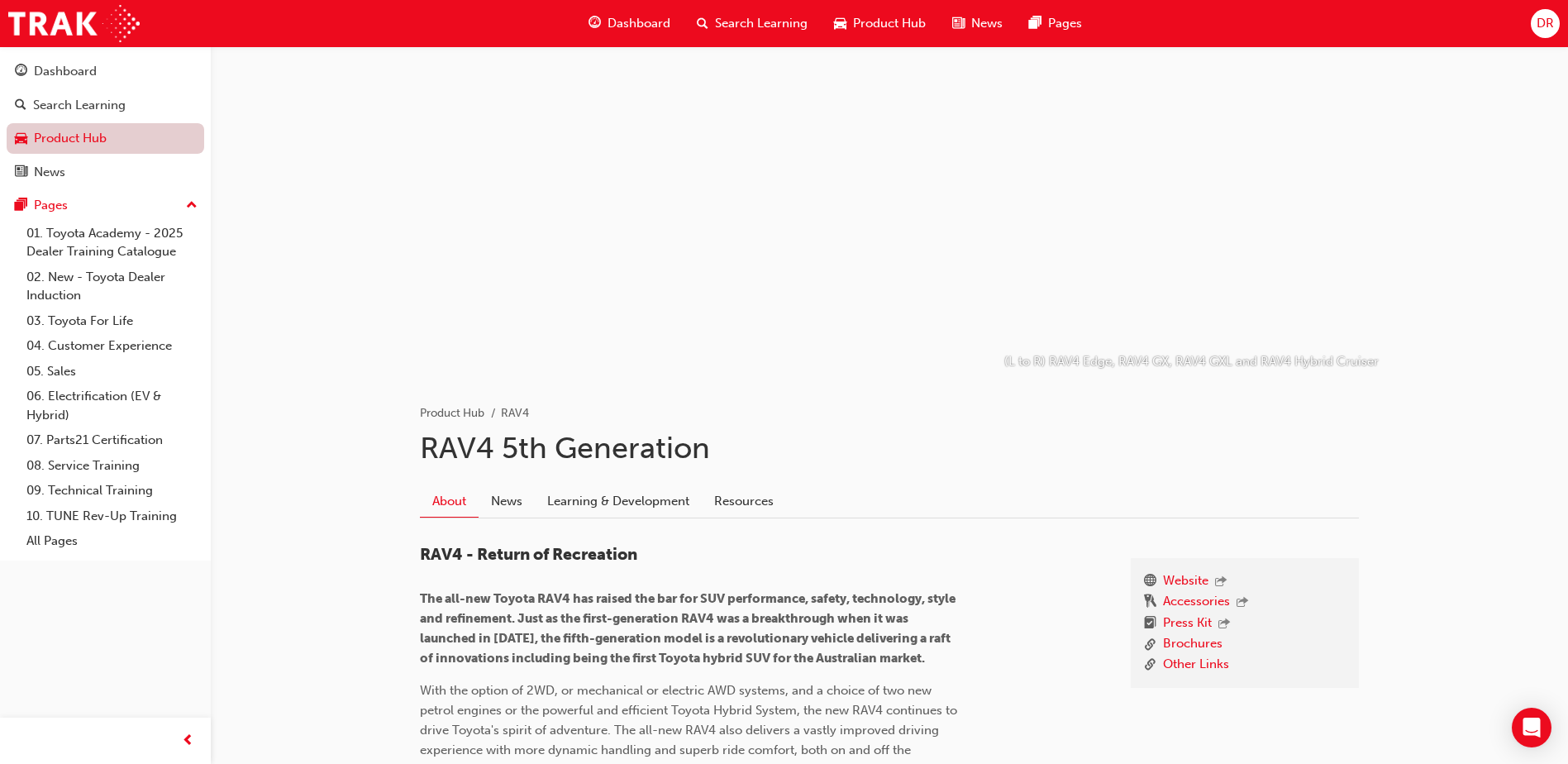
click at [66, 134] on link "Product Hub" at bounding box center [106, 138] width 198 height 31
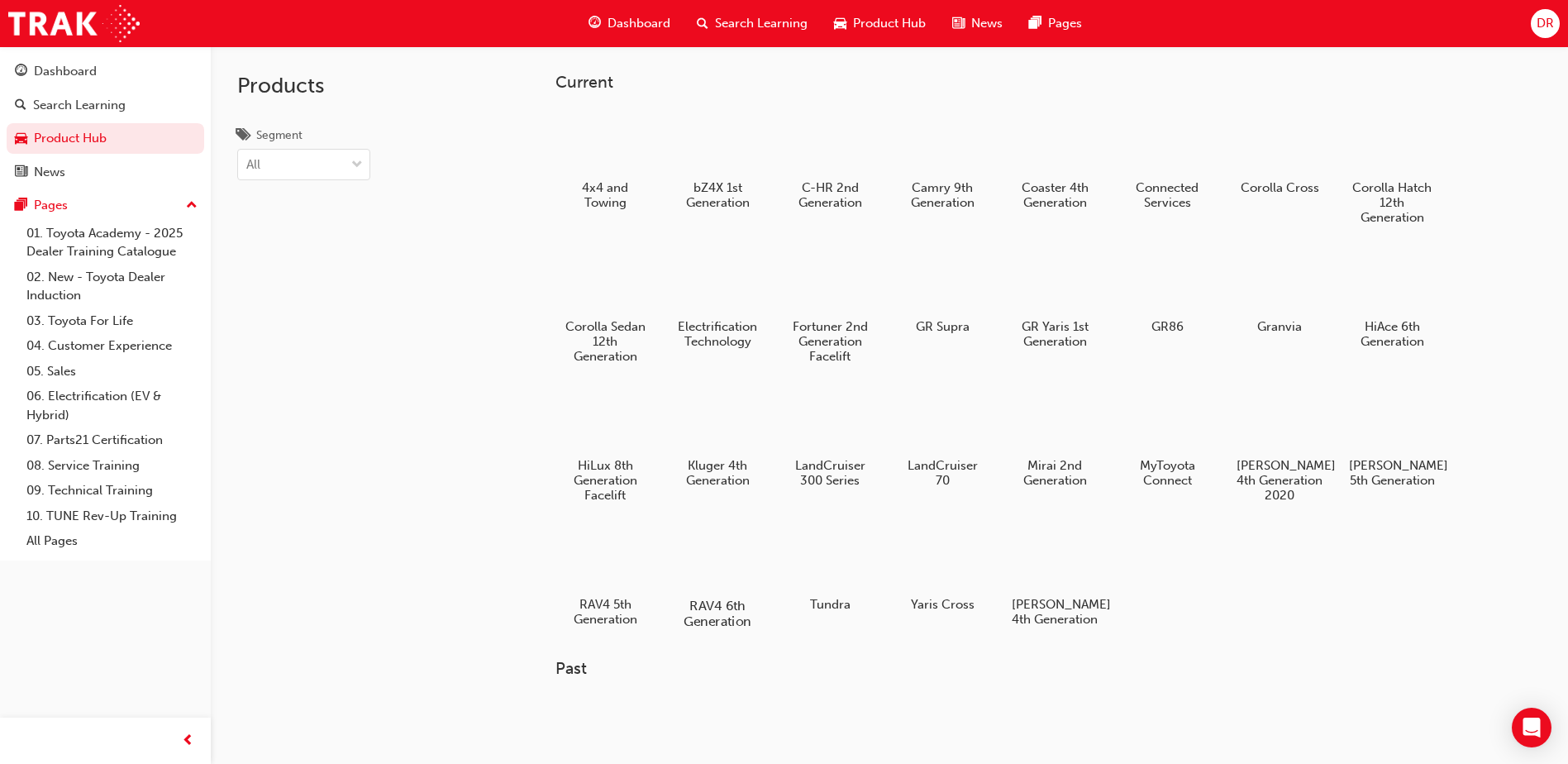
click at [718, 556] on div at bounding box center [718, 559] width 91 height 67
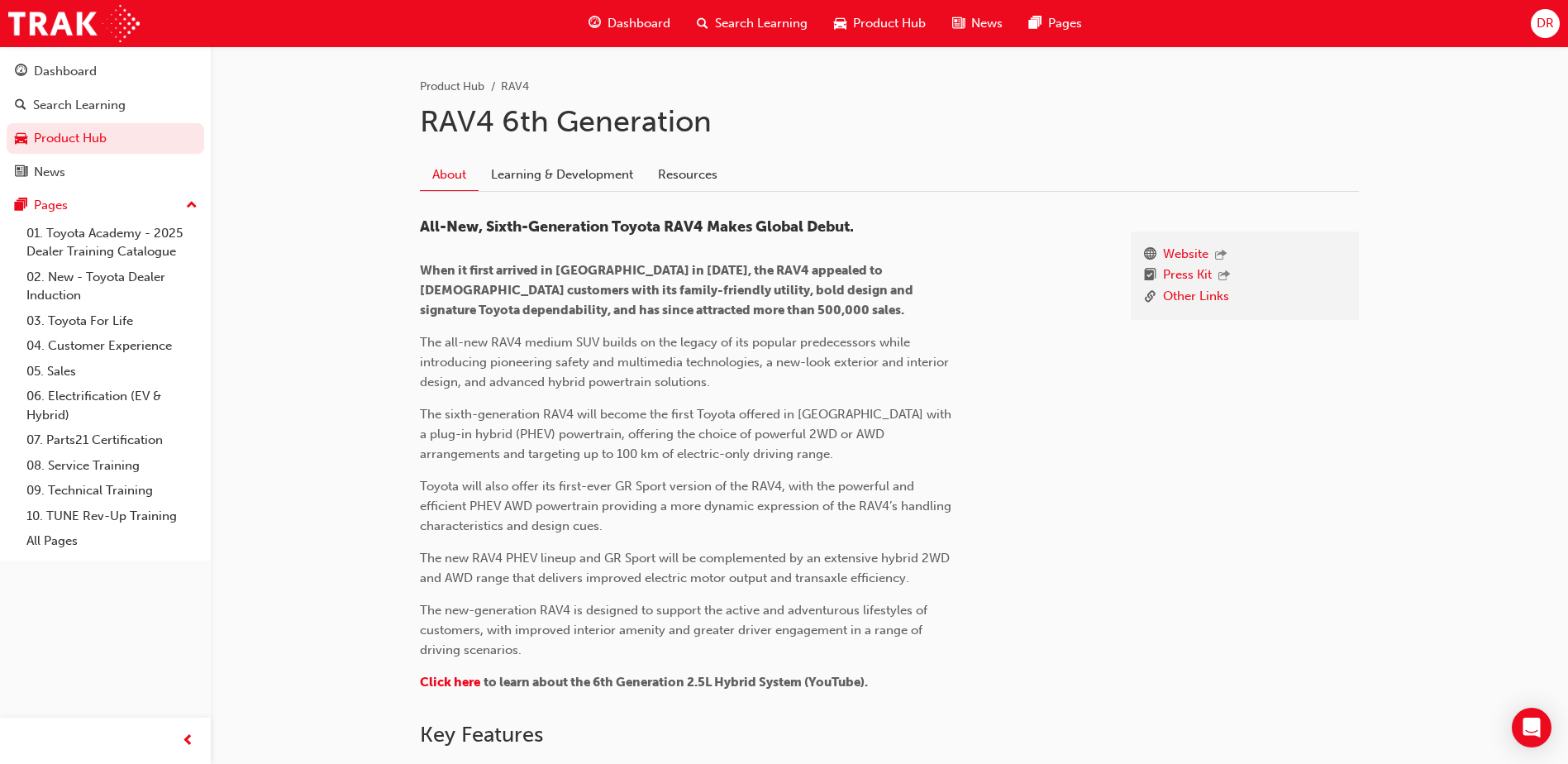
scroll to position [331, 0]
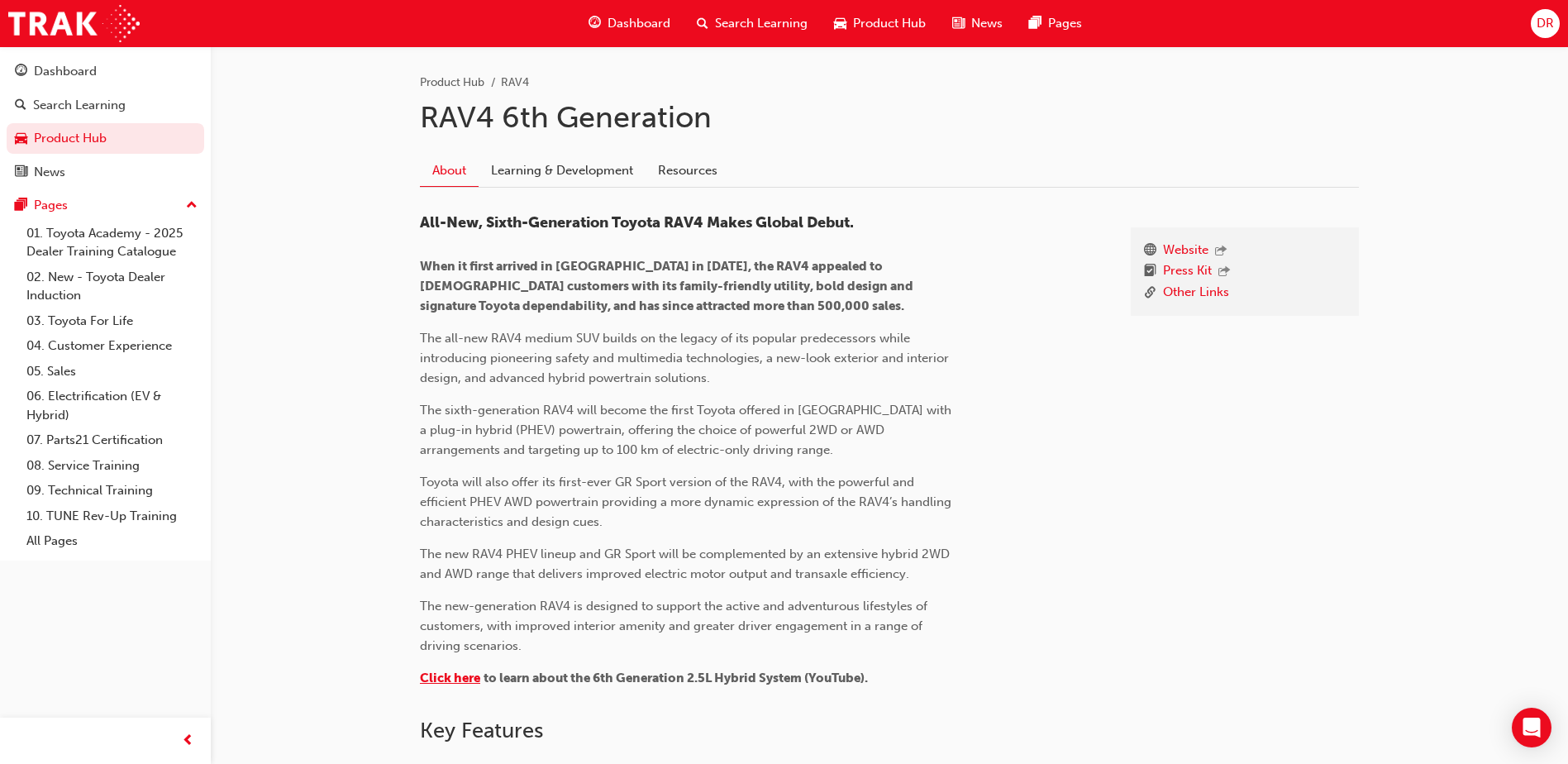
click at [445, 677] on span "Click here" at bounding box center [450, 678] width 61 height 15
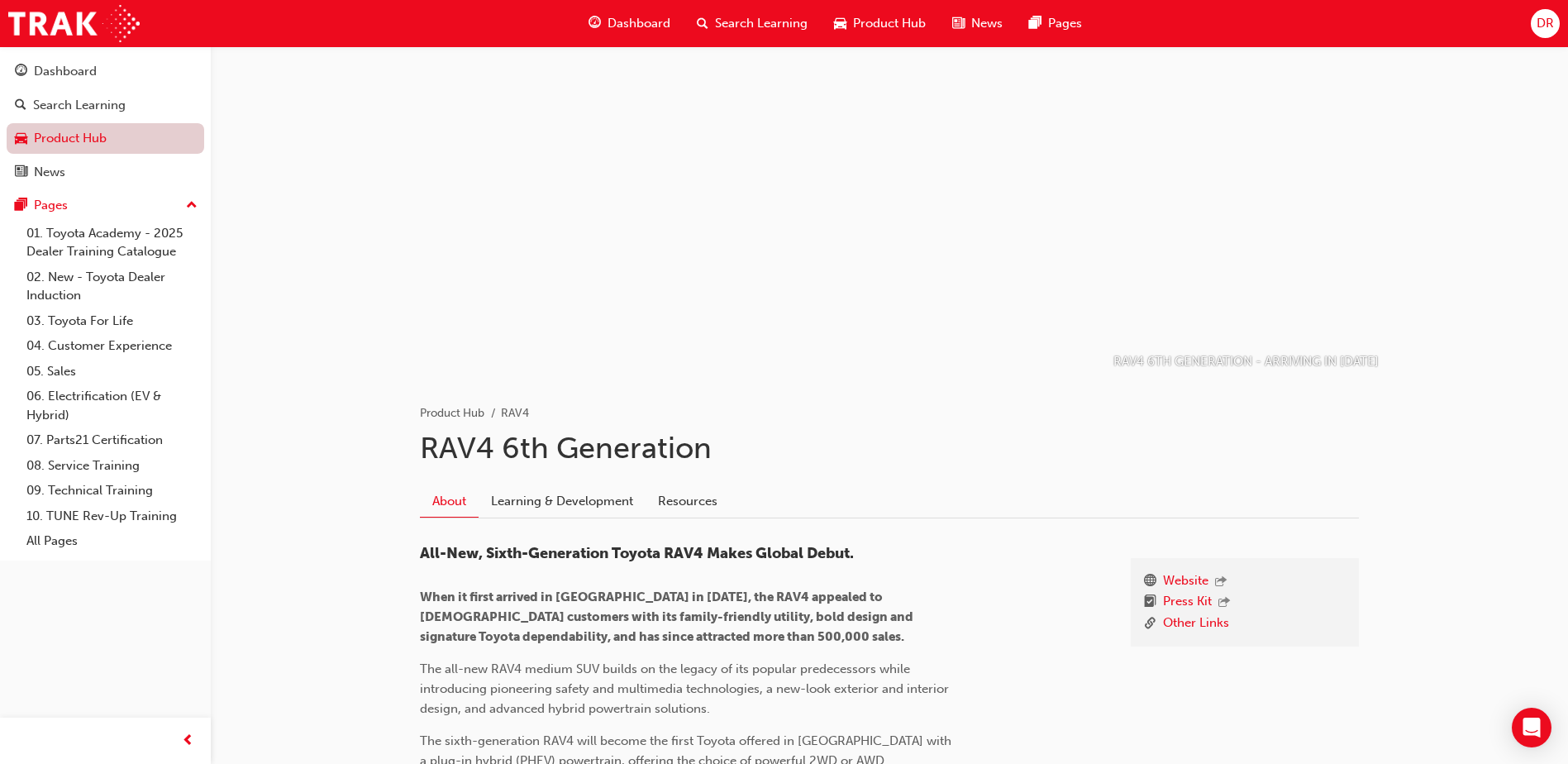
click at [72, 140] on link "Product Hub" at bounding box center [106, 138] width 198 height 31
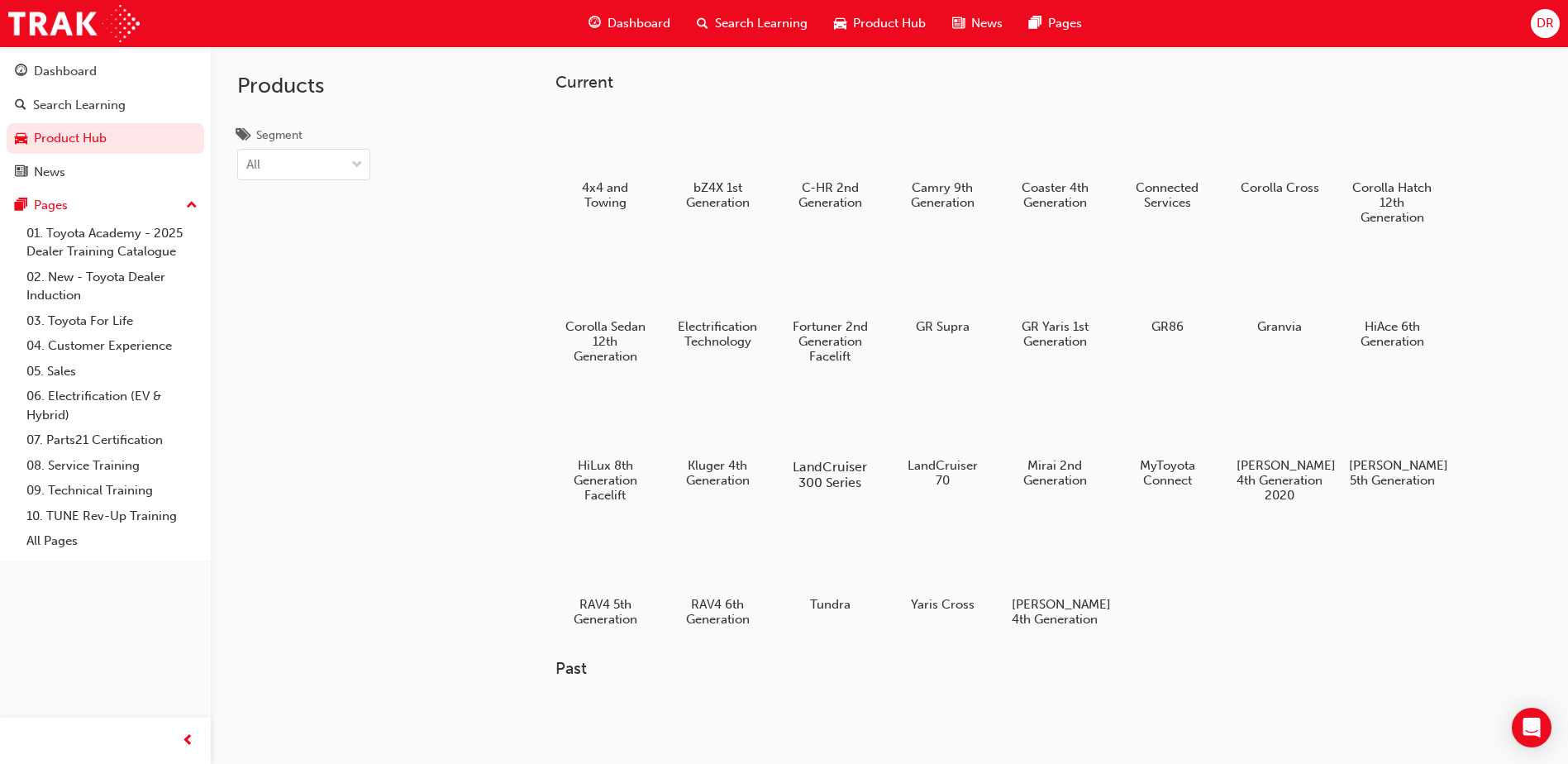
click at [829, 422] on div at bounding box center [830, 420] width 91 height 67
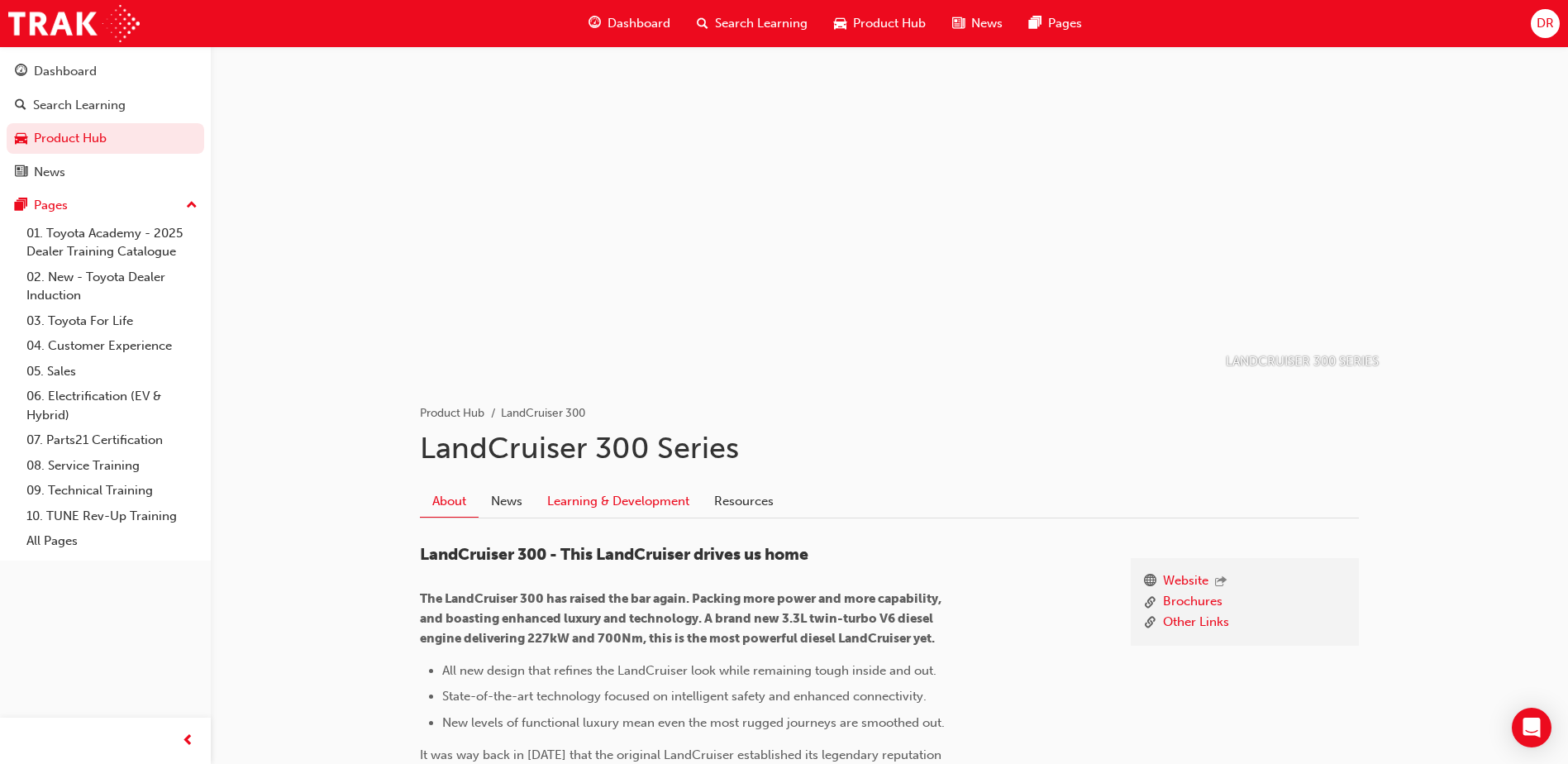
click at [617, 499] on link "Learning & Development" at bounding box center [618, 501] width 167 height 32
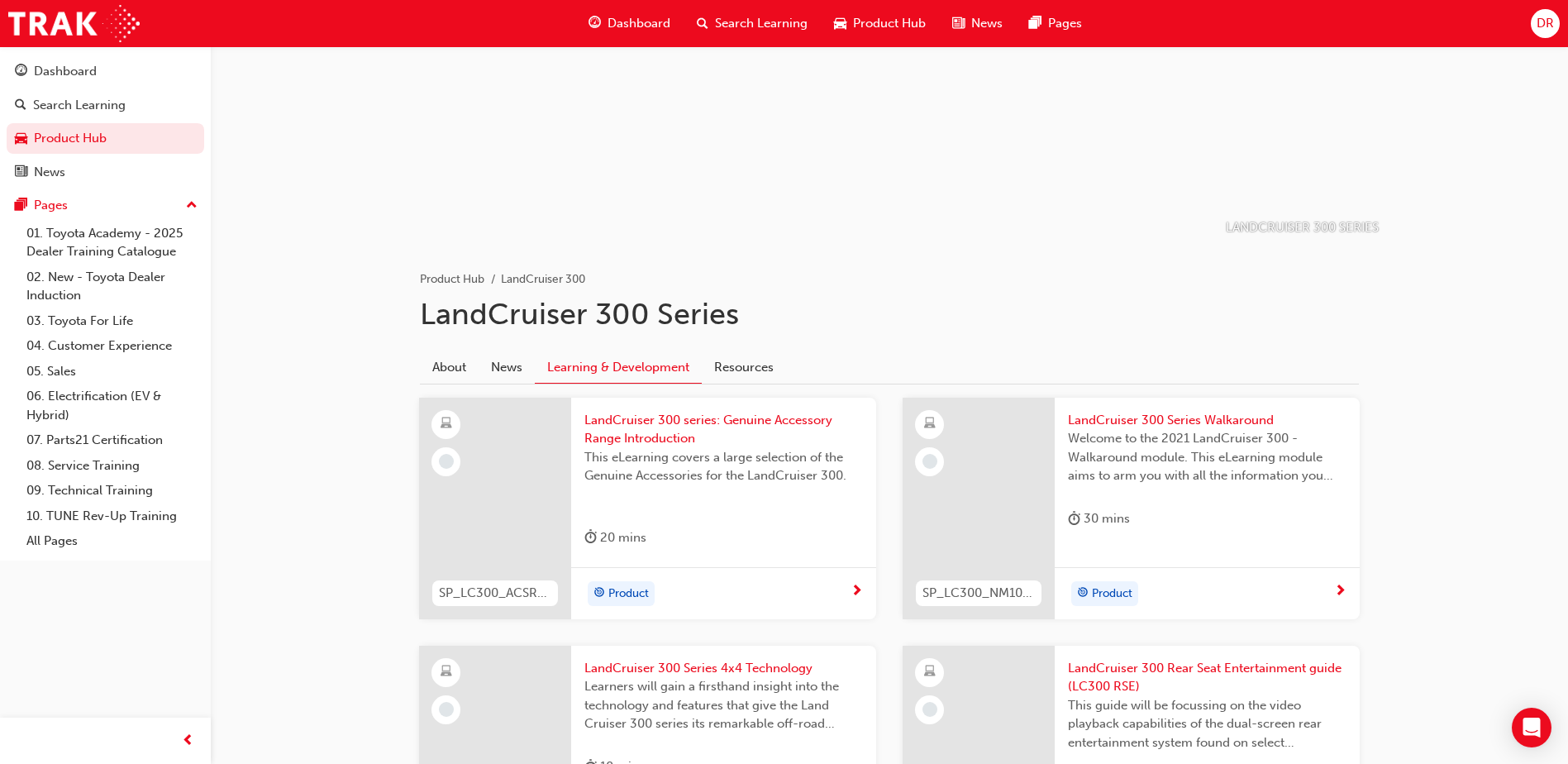
scroll to position [248, 0]
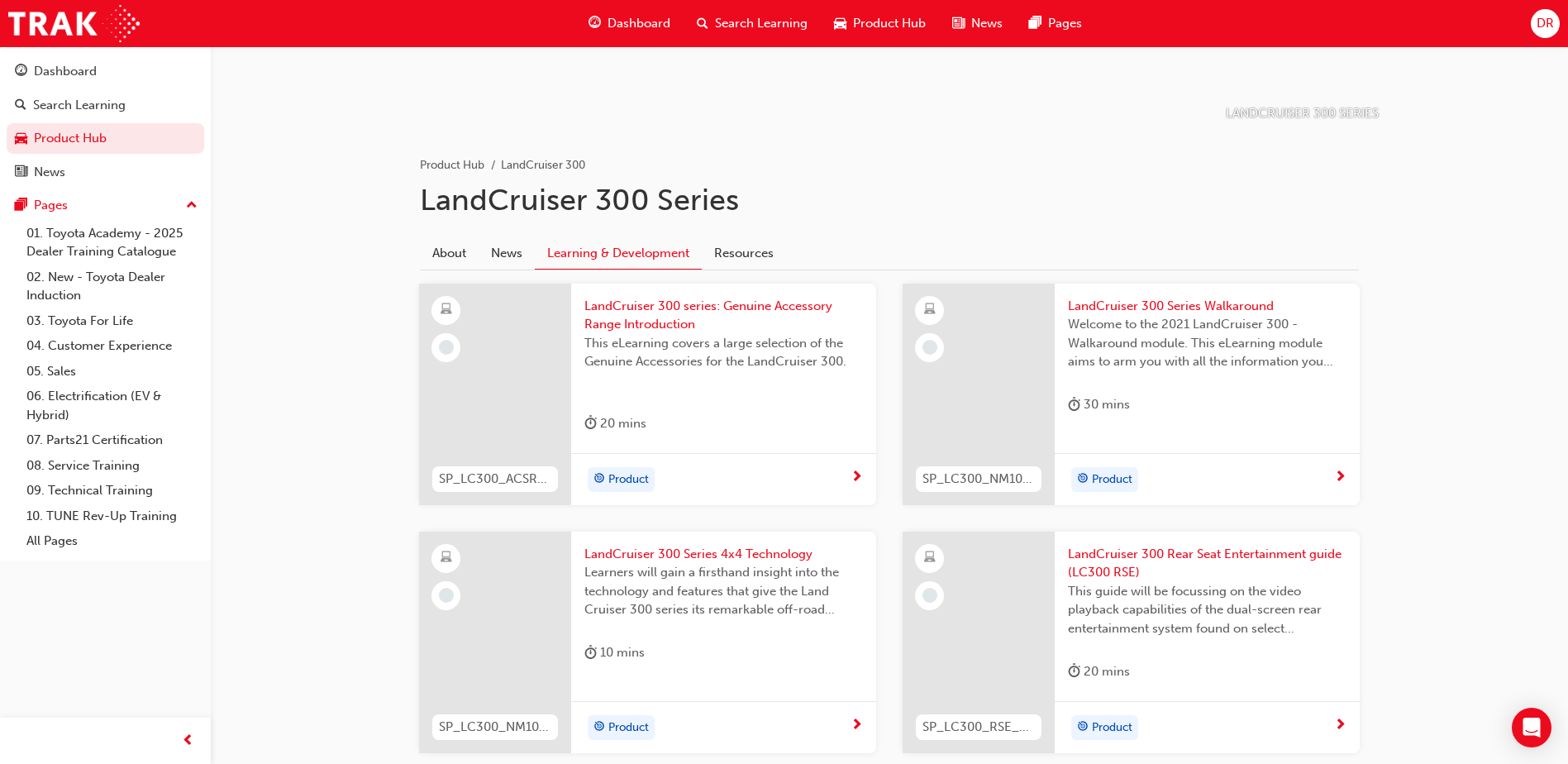
click at [1167, 303] on span "LandCruiser 300 Series Walkaround" at bounding box center [1207, 306] width 278 height 19
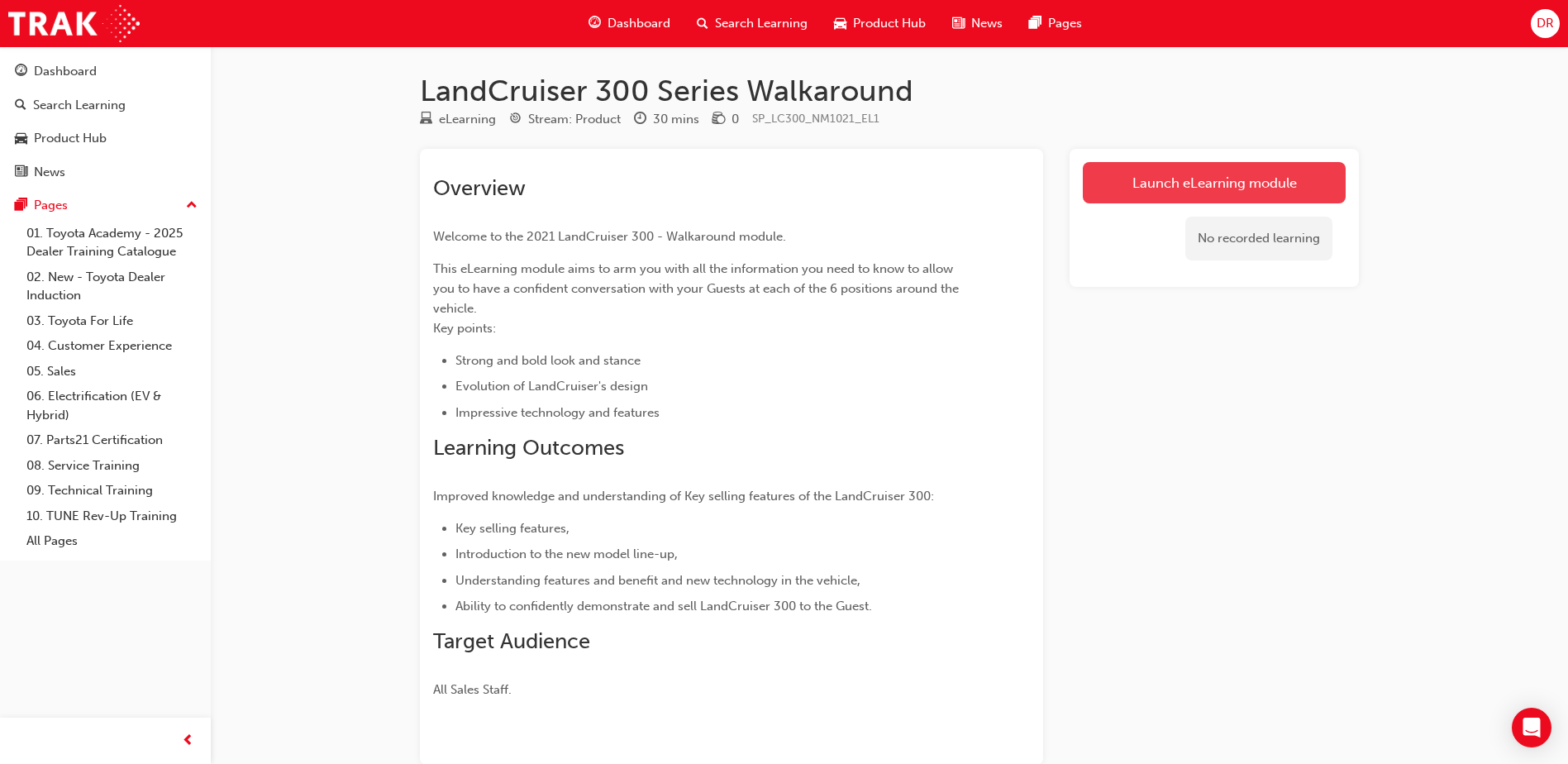
click at [1100, 182] on link "Launch eLearning module" at bounding box center [1214, 183] width 263 height 42
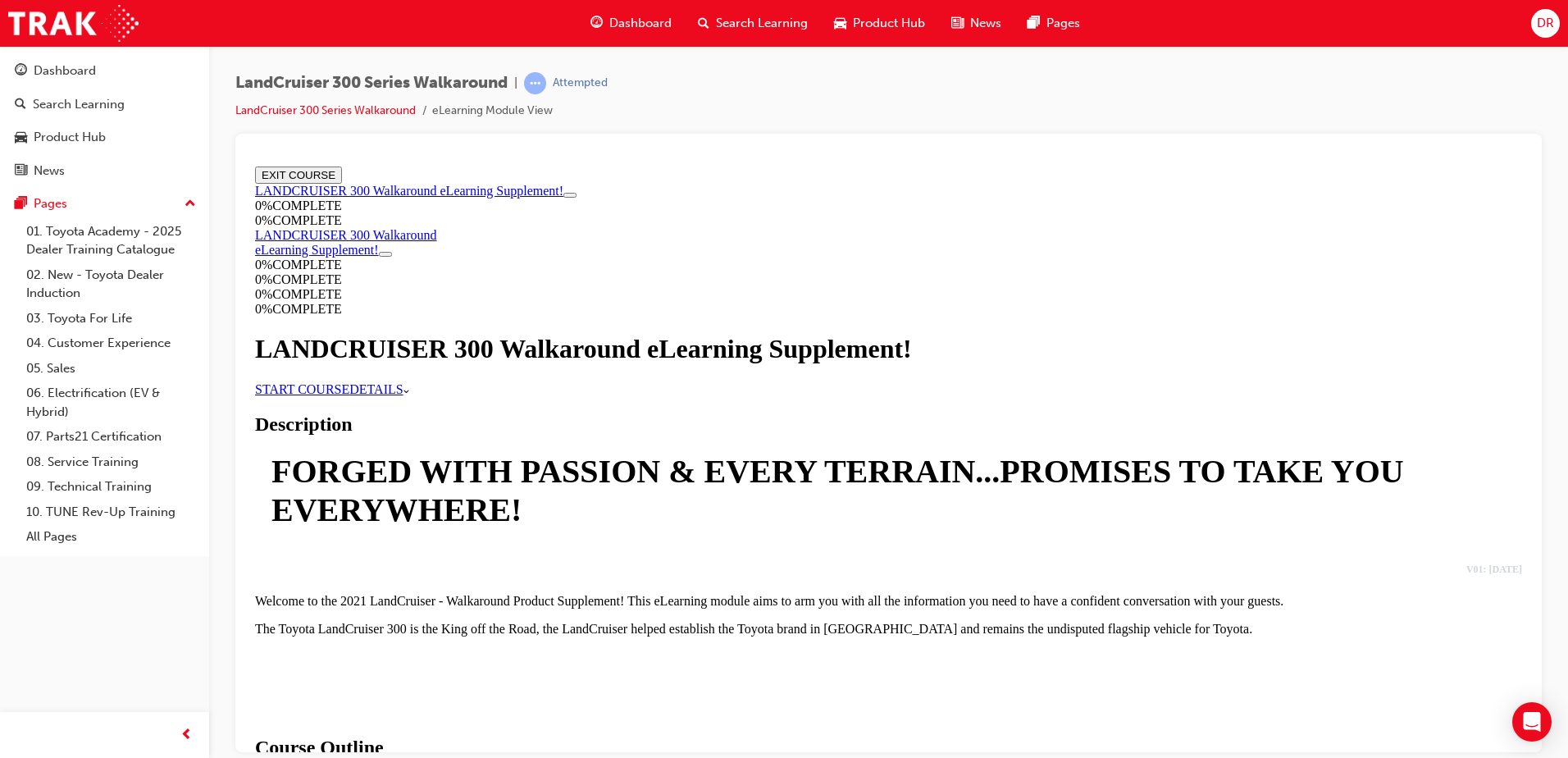
click at [350, 395] on link "START COURSE" at bounding box center [302, 388] width 94 height 14
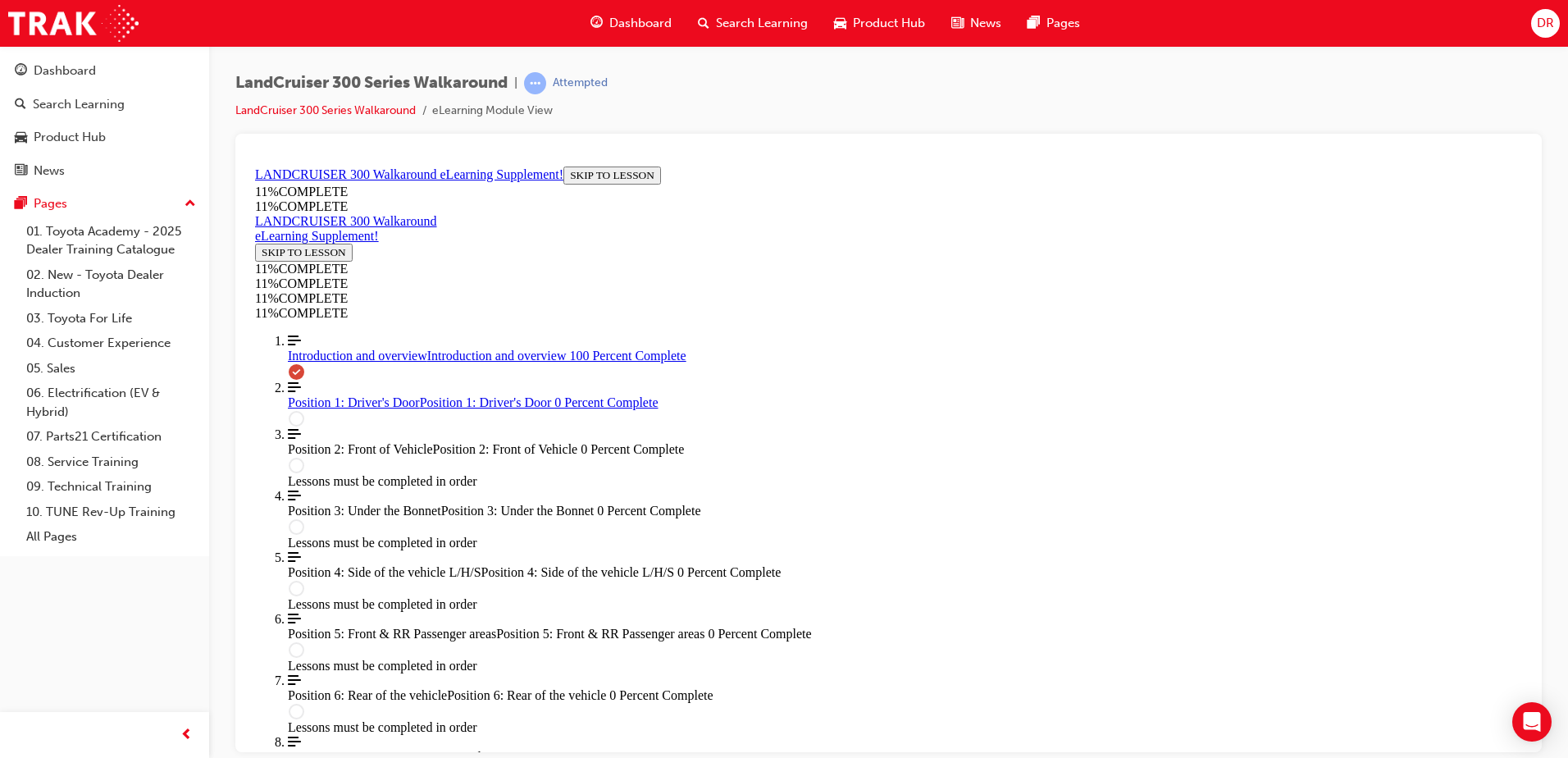
scroll to position [2082, 0]
drag, startPoint x: 998, startPoint y: 735, endPoint x: 1002, endPoint y: 726, distance: 9.8
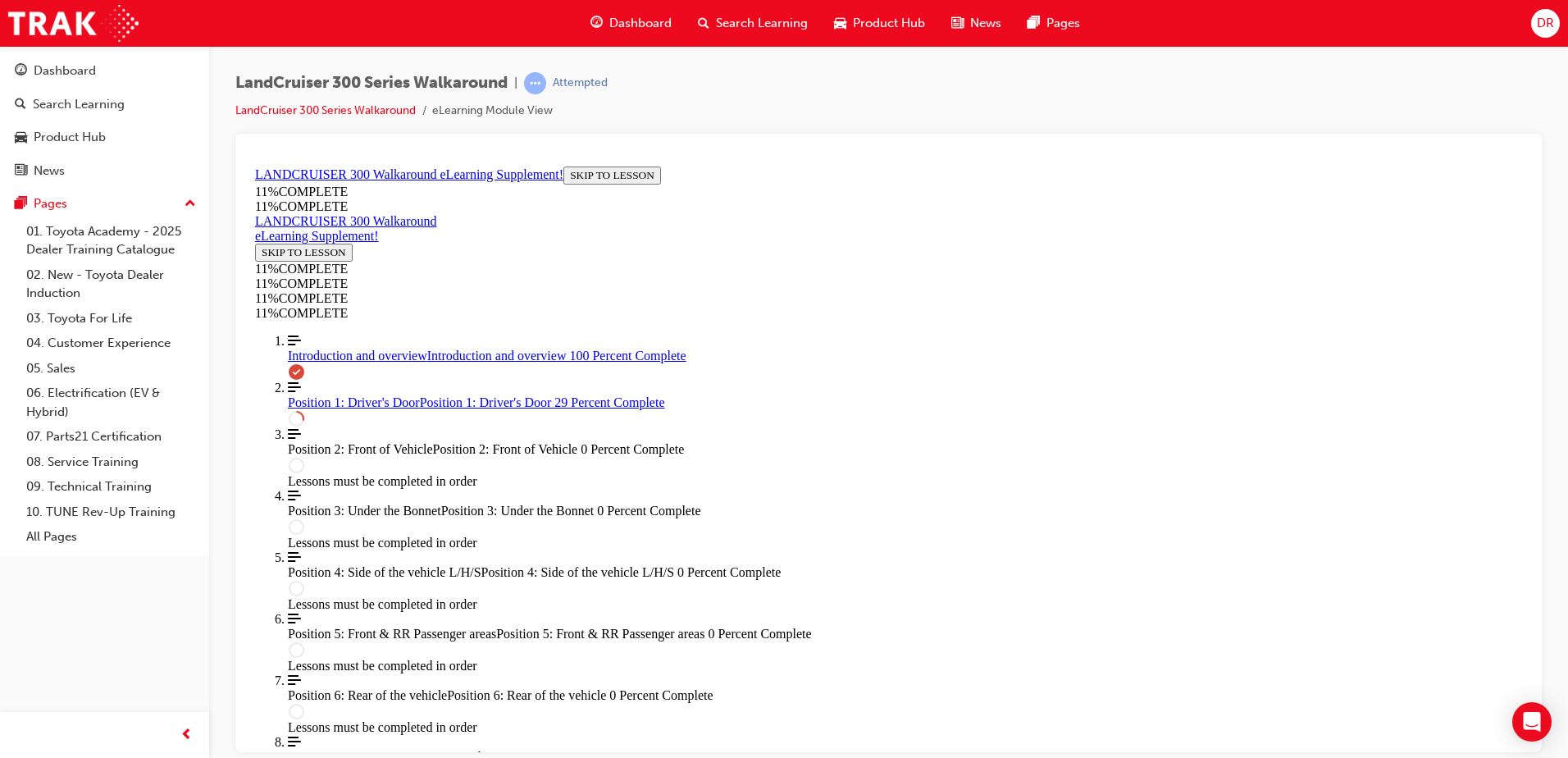
scroll to position [555, 0]
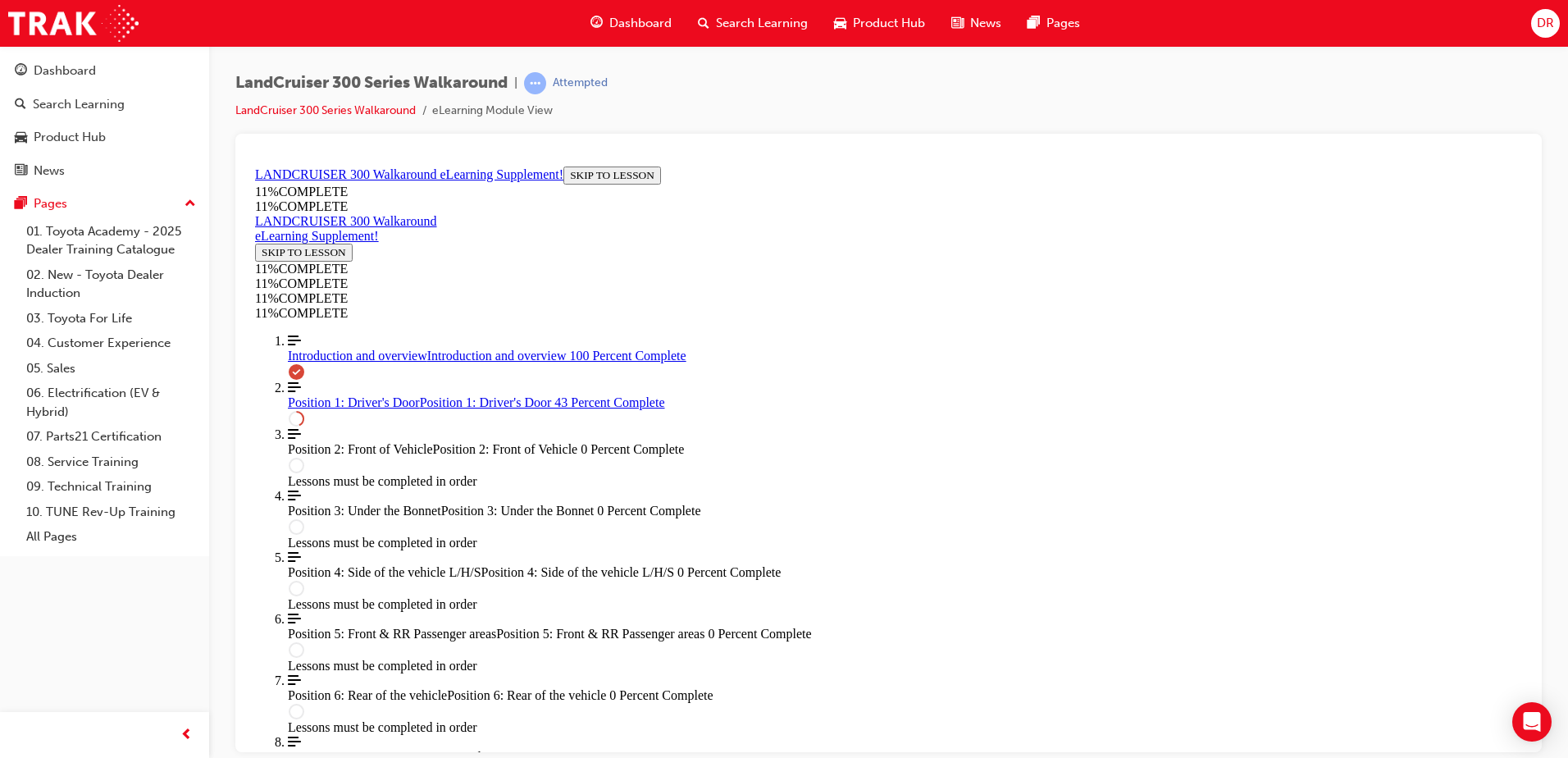
scroll to position [2, 0]
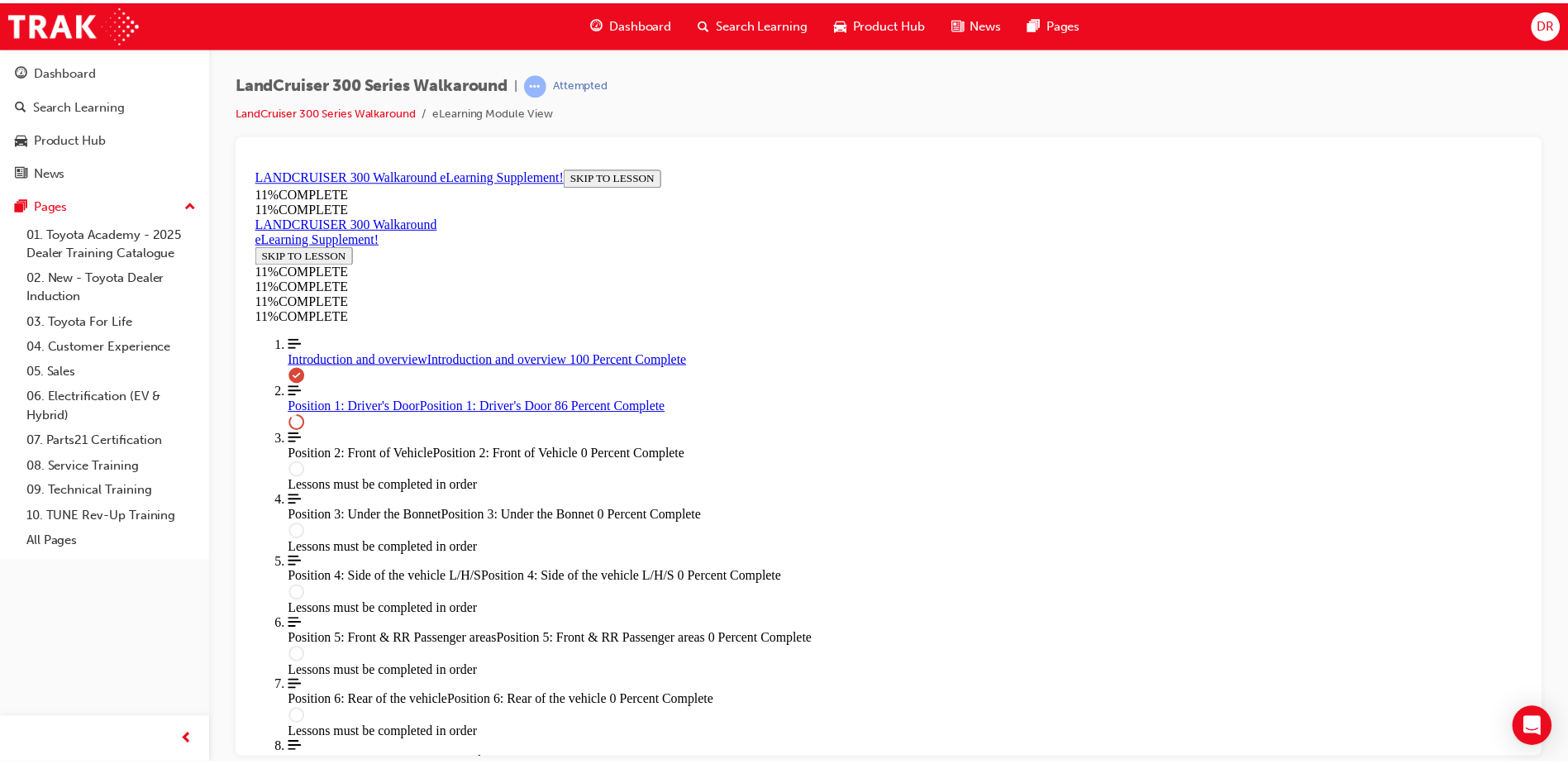
scroll to position [1774, 0]
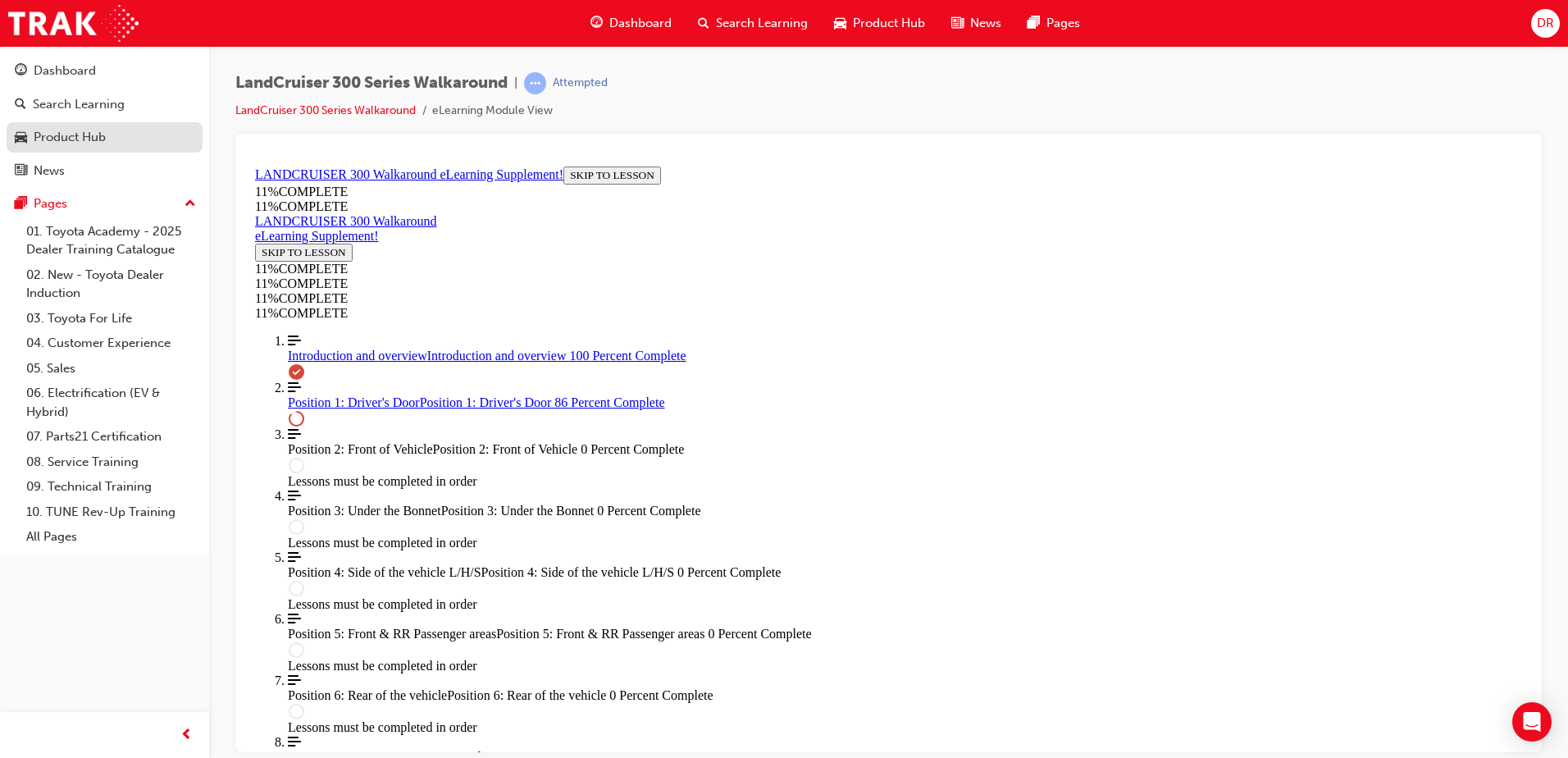
click at [46, 136] on div "Product Hub" at bounding box center [70, 137] width 73 height 19
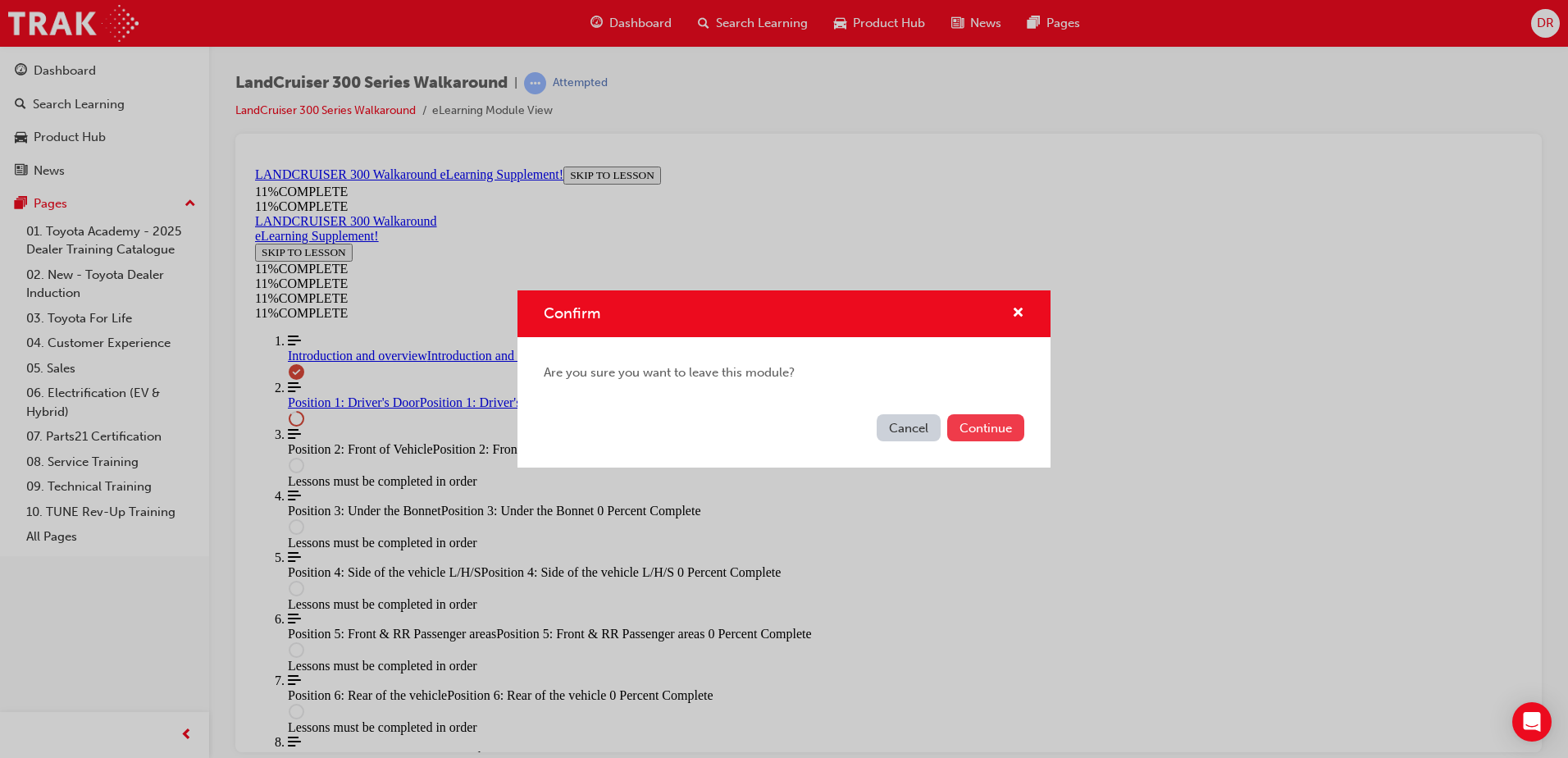
click at [982, 426] on button "Continue" at bounding box center [986, 427] width 77 height 27
